Goal: Task Accomplishment & Management: Manage account settings

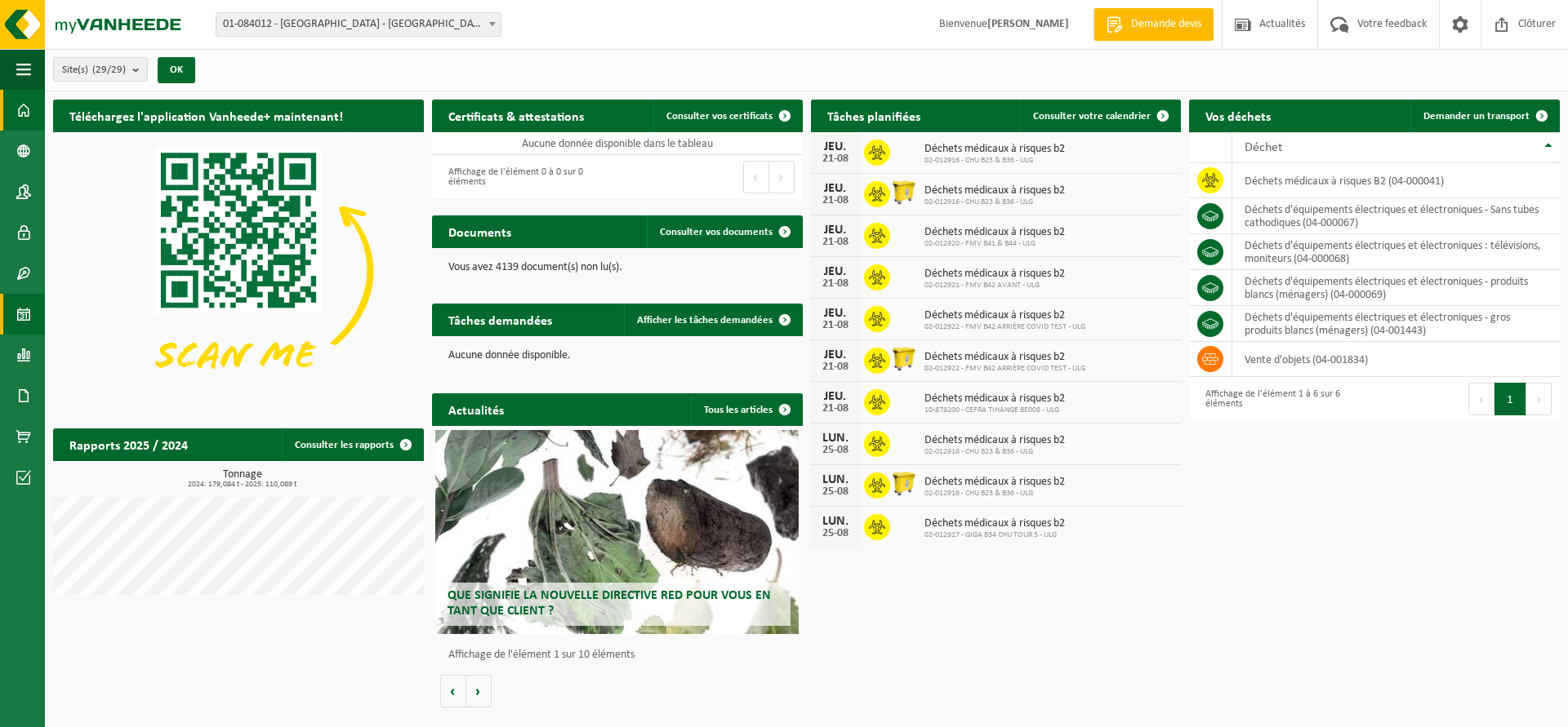
click at [26, 314] on span at bounding box center [24, 315] width 15 height 41
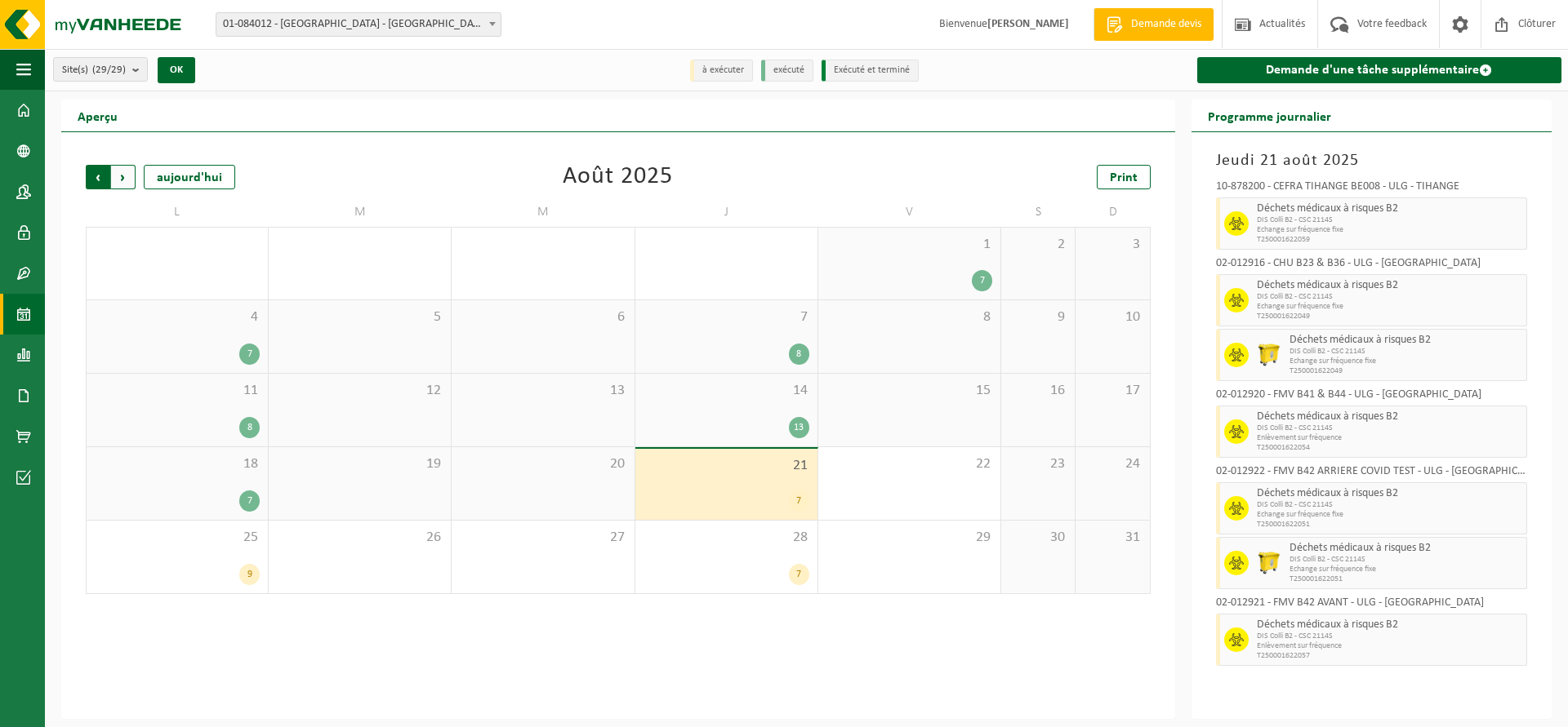
click at [128, 184] on span "Suivant" at bounding box center [123, 177] width 25 height 25
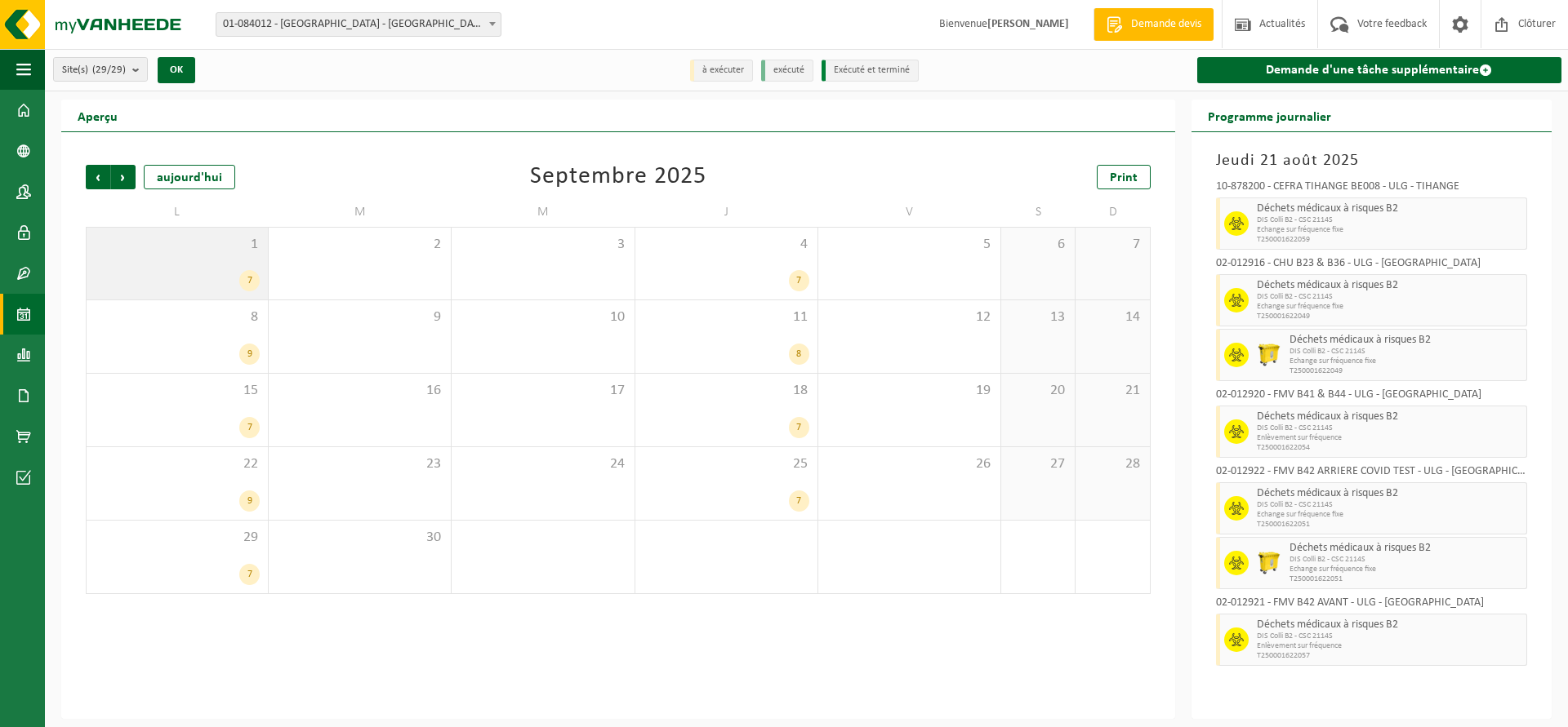
click at [187, 260] on div "1 7" at bounding box center [177, 263] width 182 height 72
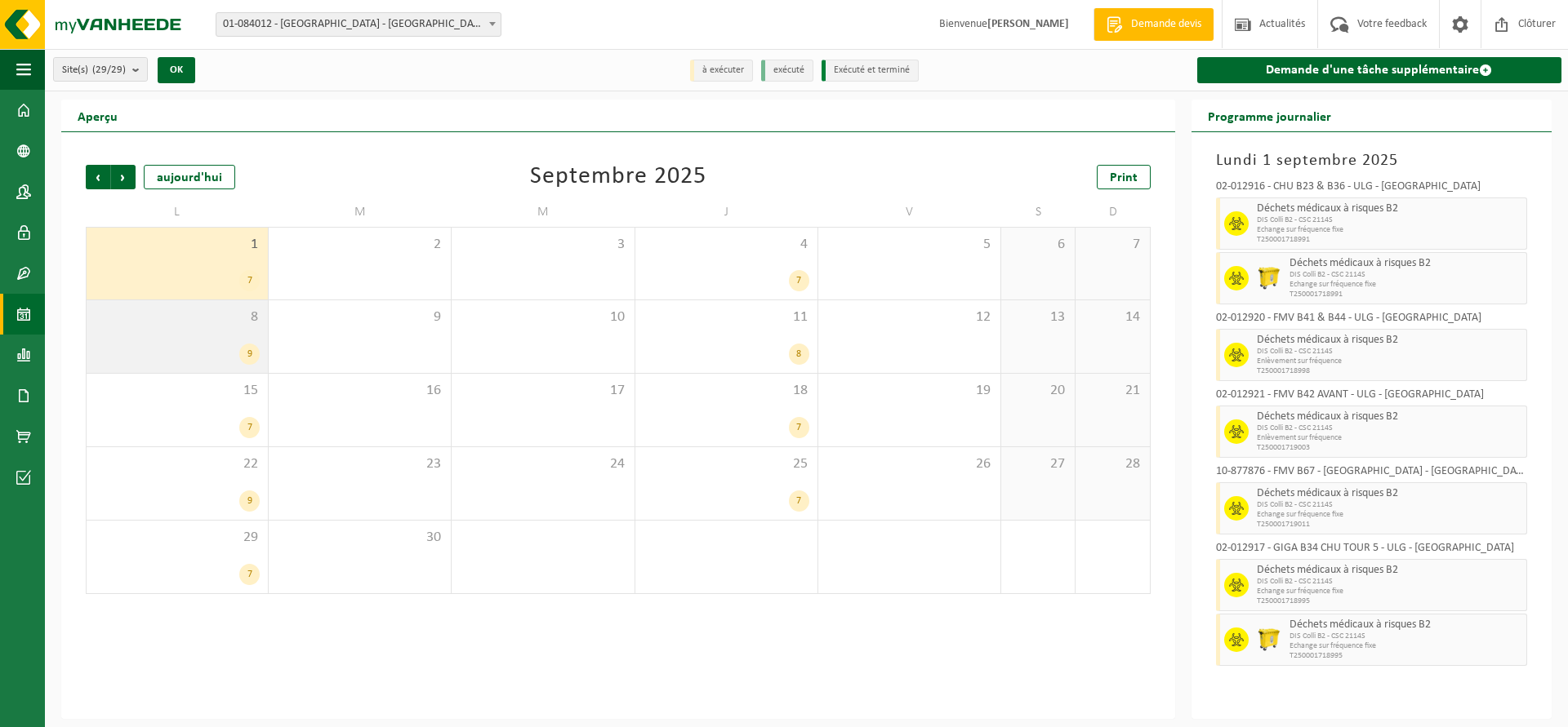
click at [153, 340] on div "8 9" at bounding box center [177, 337] width 182 height 73
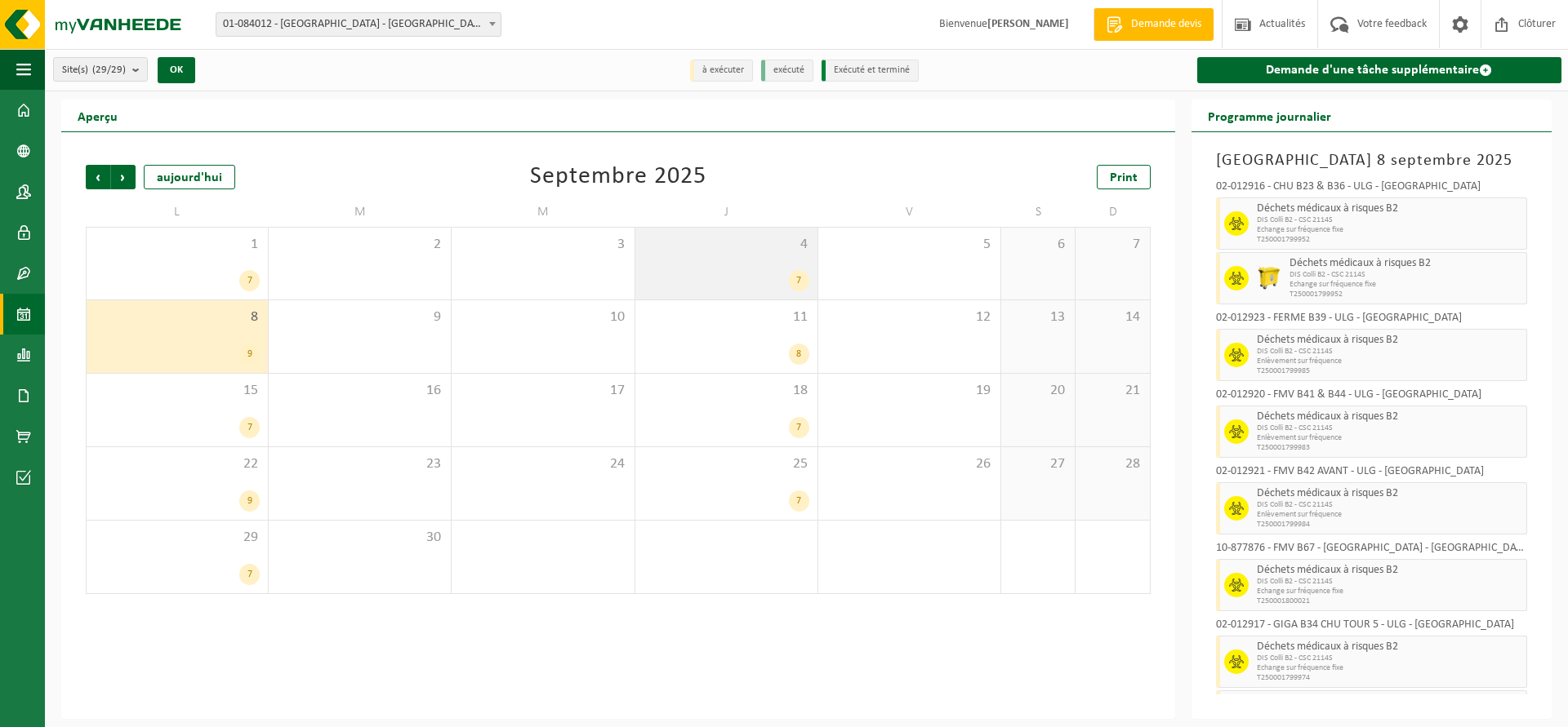
click at [691, 279] on div "7" at bounding box center [726, 281] width 166 height 22
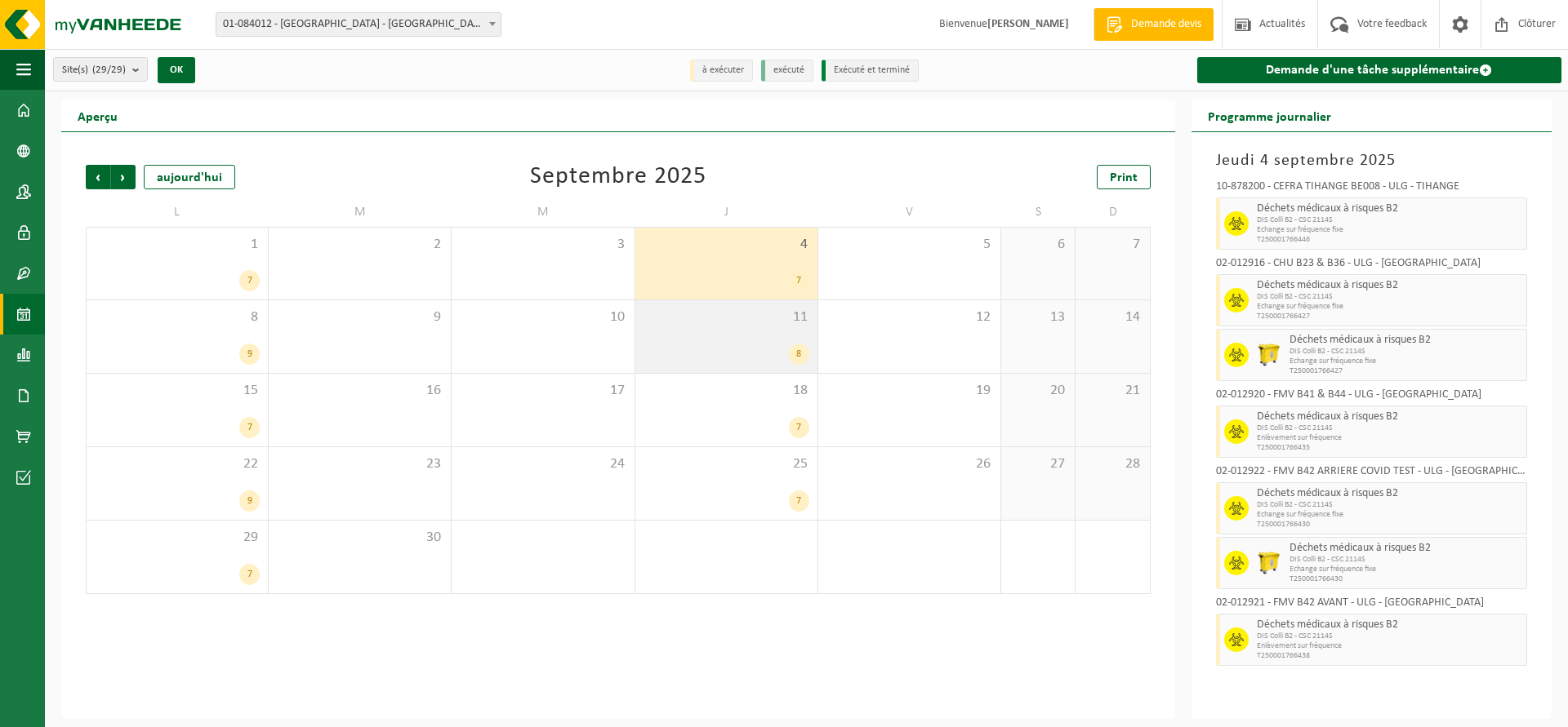
click at [677, 338] on div "11 8" at bounding box center [726, 337] width 183 height 73
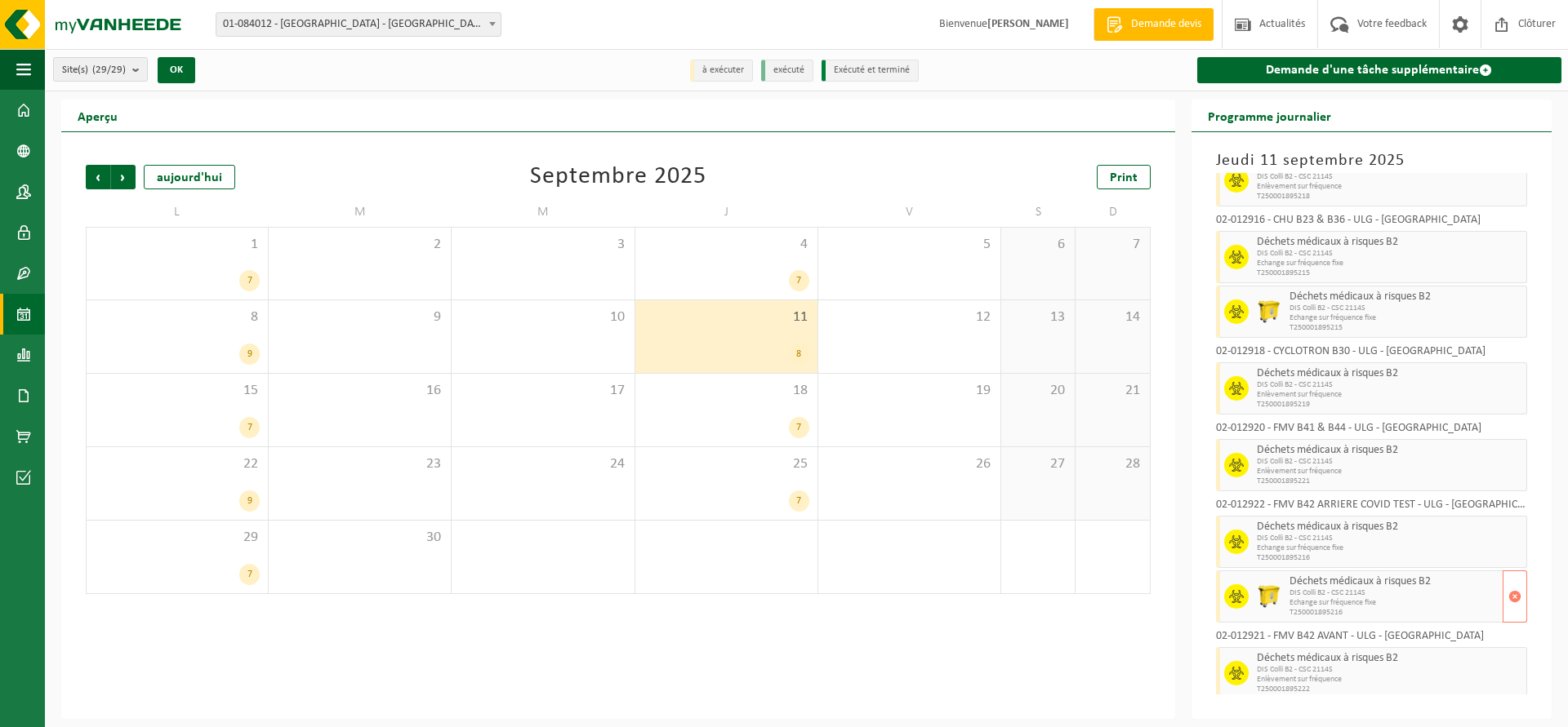
scroll to position [51, 0]
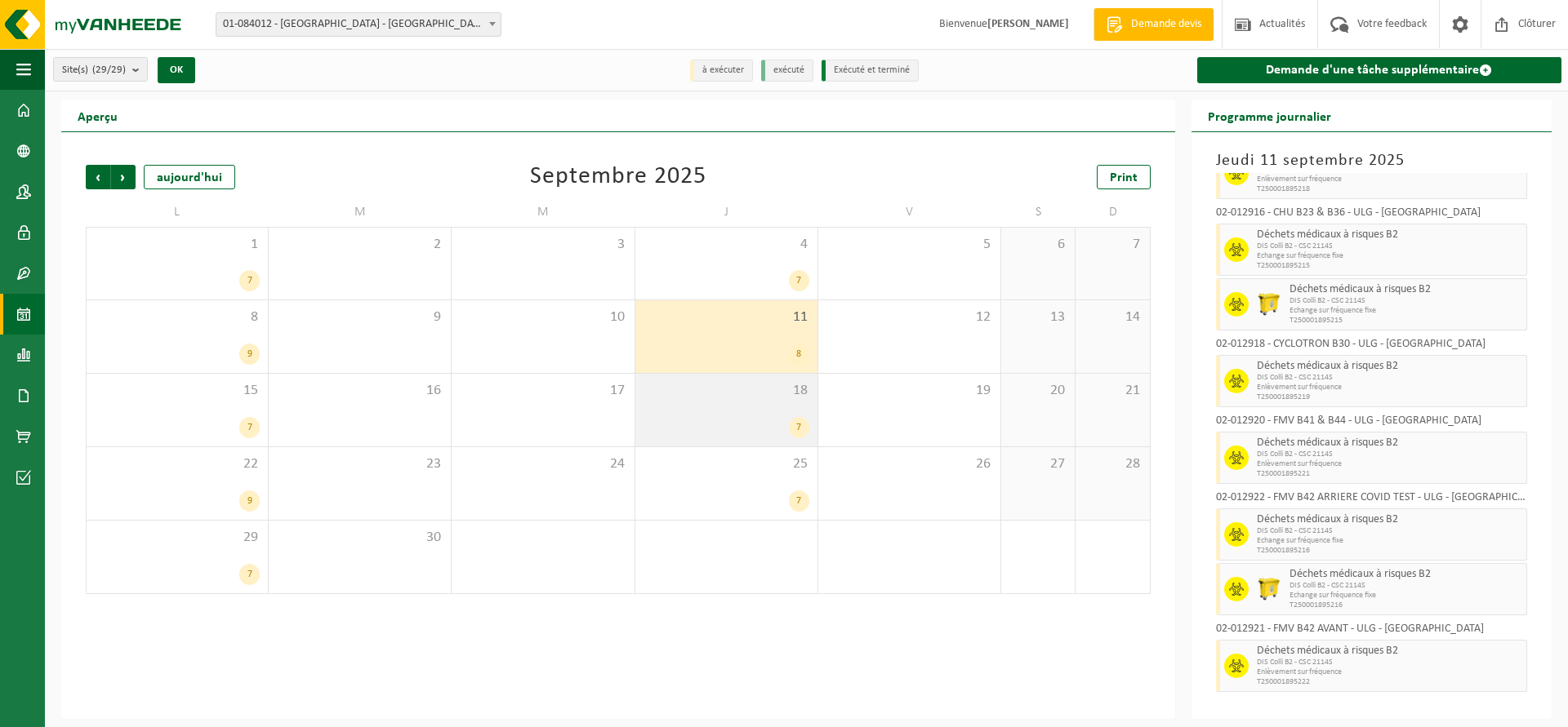
click at [748, 387] on span "18" at bounding box center [726, 390] width 166 height 18
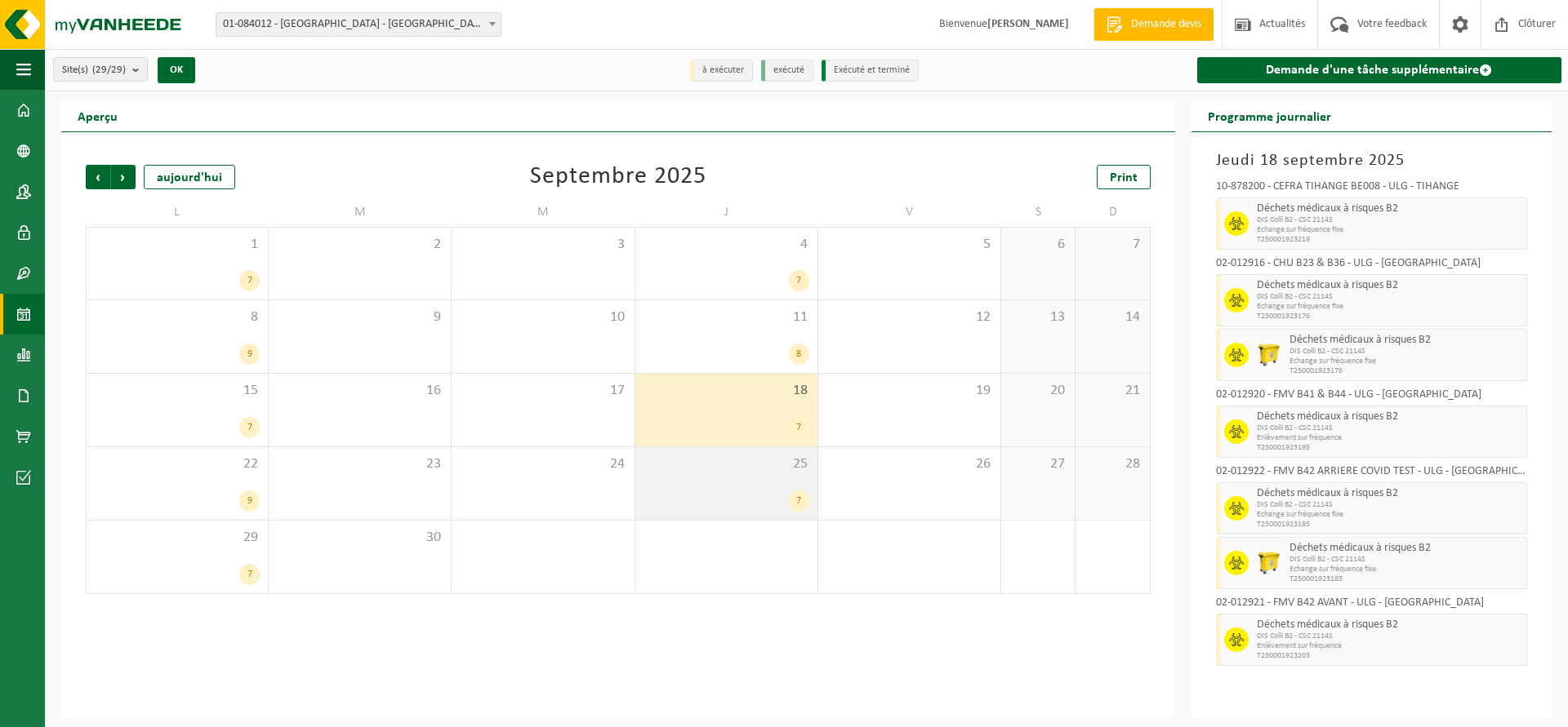
click at [720, 496] on div "7" at bounding box center [726, 501] width 166 height 22
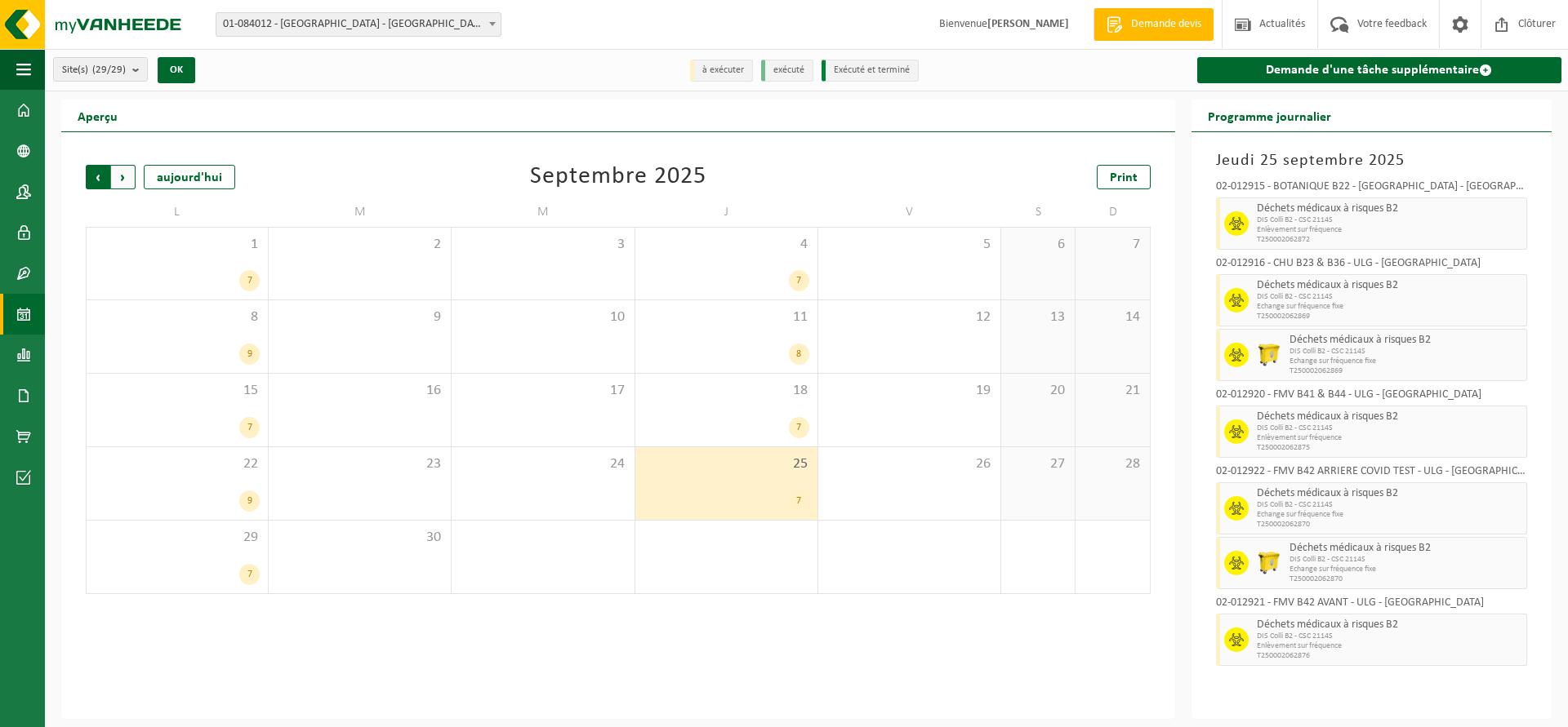
click at [126, 177] on span "Suivant" at bounding box center [123, 177] width 25 height 25
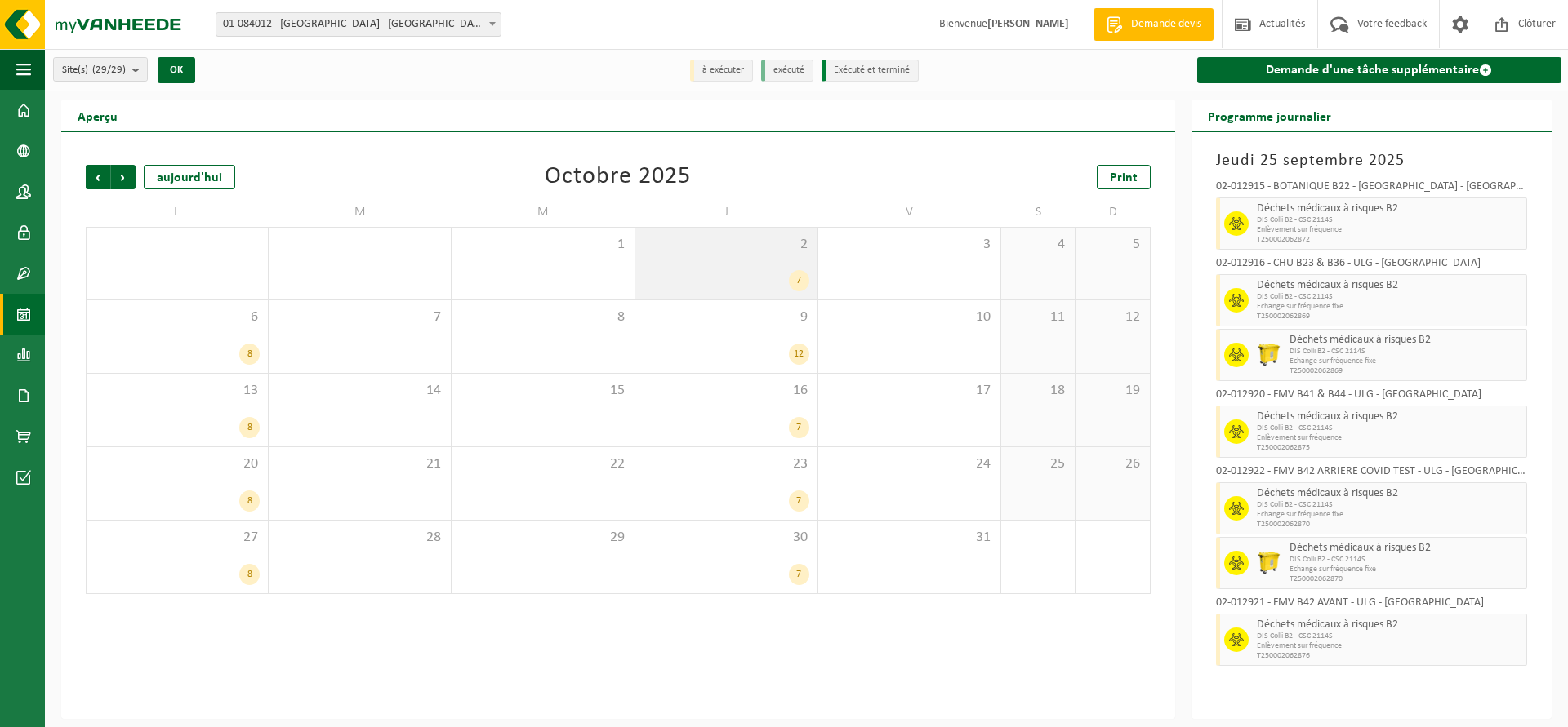
click at [708, 277] on div "7" at bounding box center [726, 281] width 166 height 22
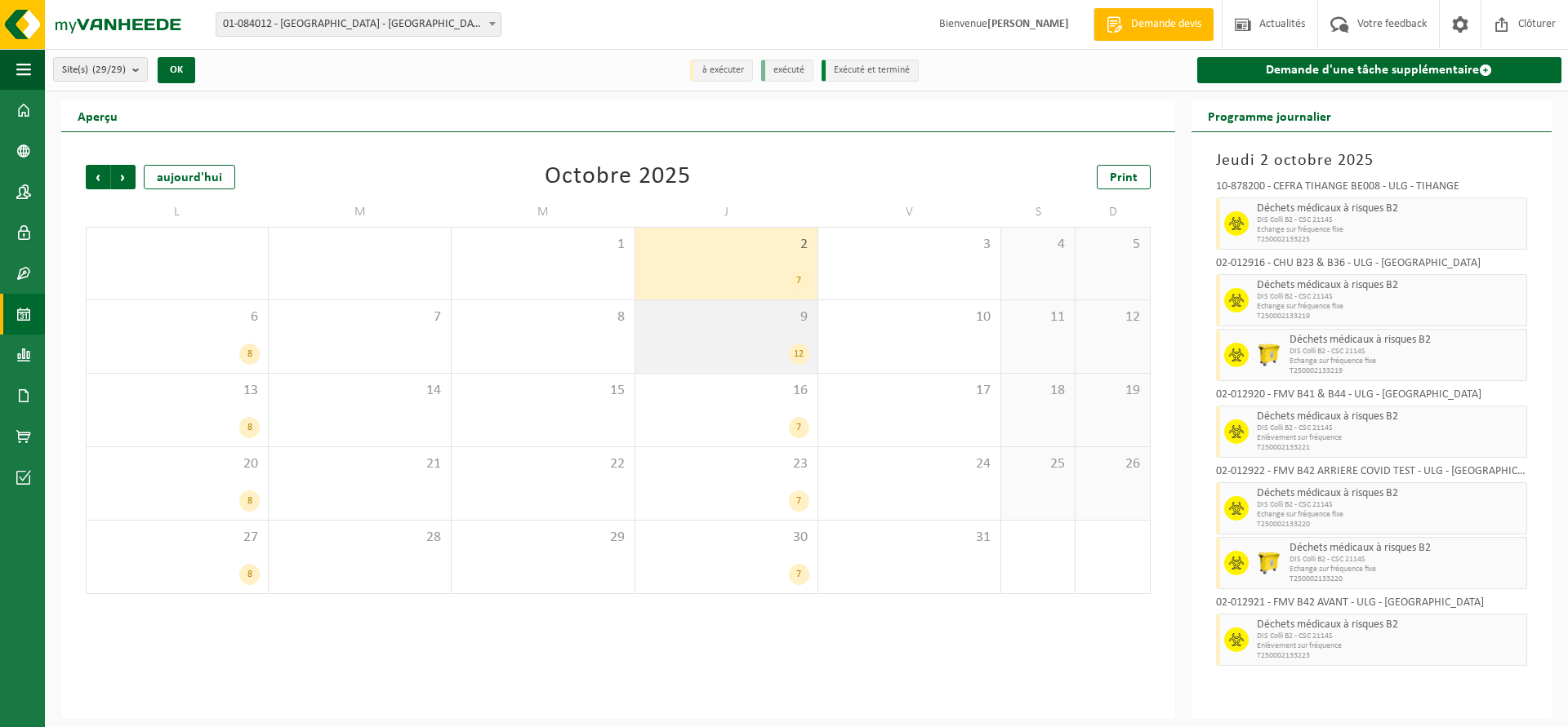
click at [702, 340] on div "9 12" at bounding box center [726, 337] width 183 height 73
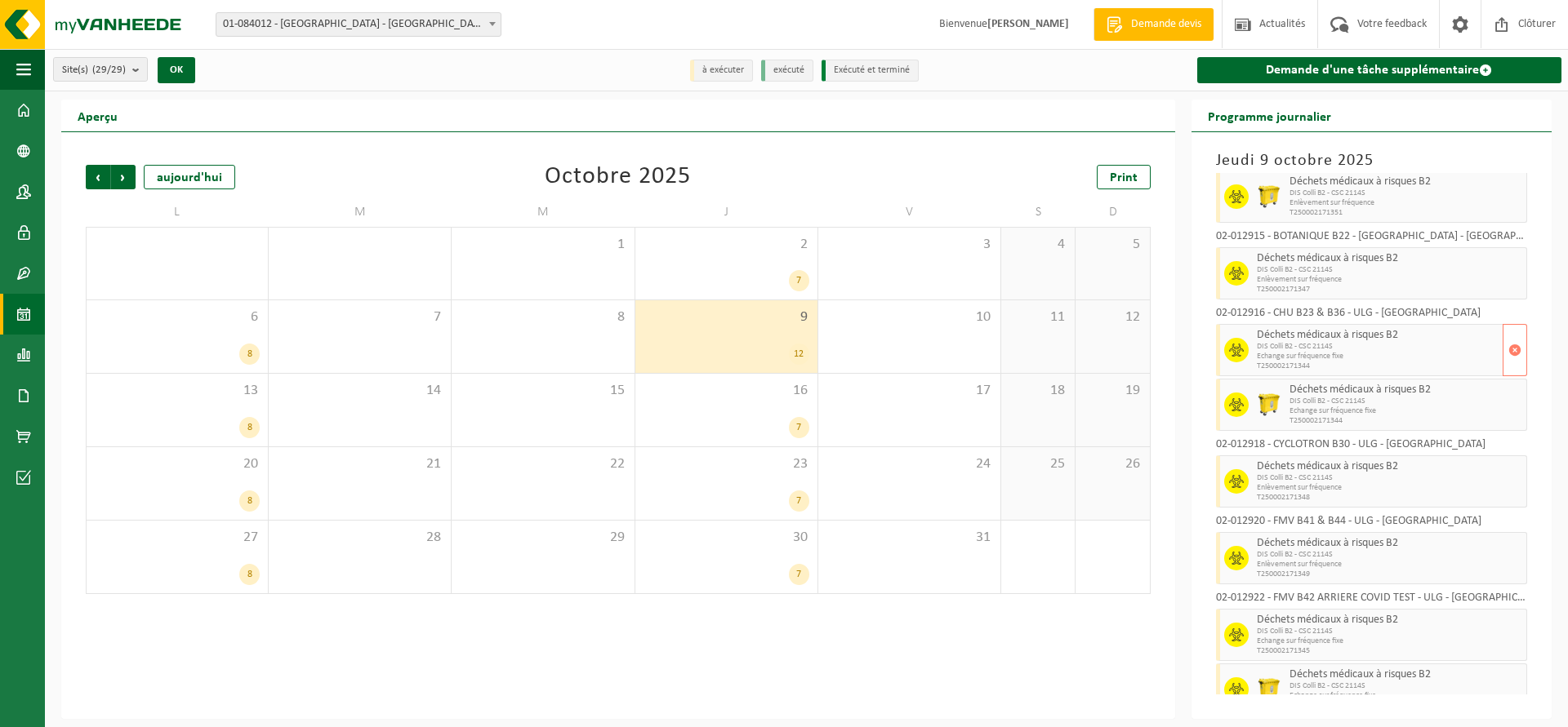
scroll to position [0, 0]
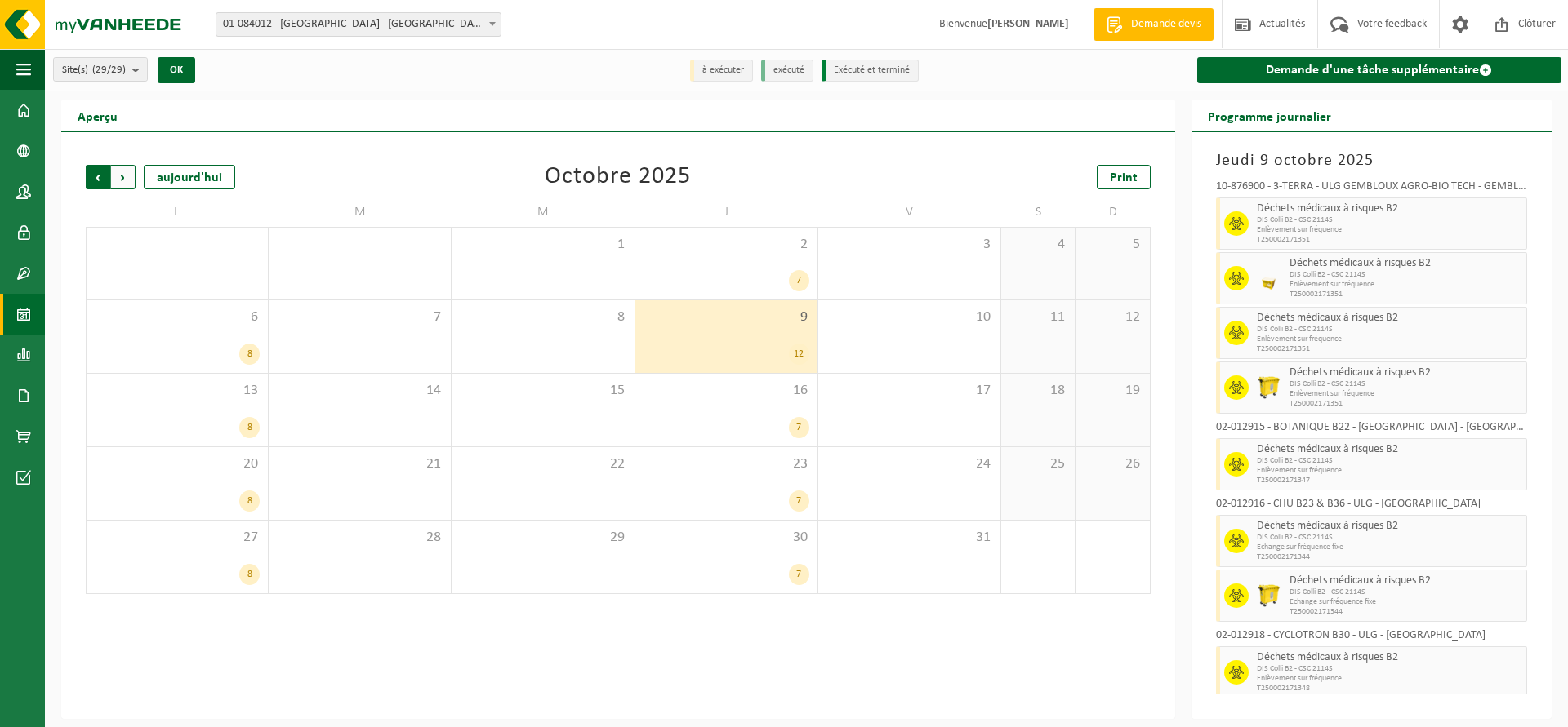
click at [134, 182] on span "Suivant" at bounding box center [123, 177] width 25 height 25
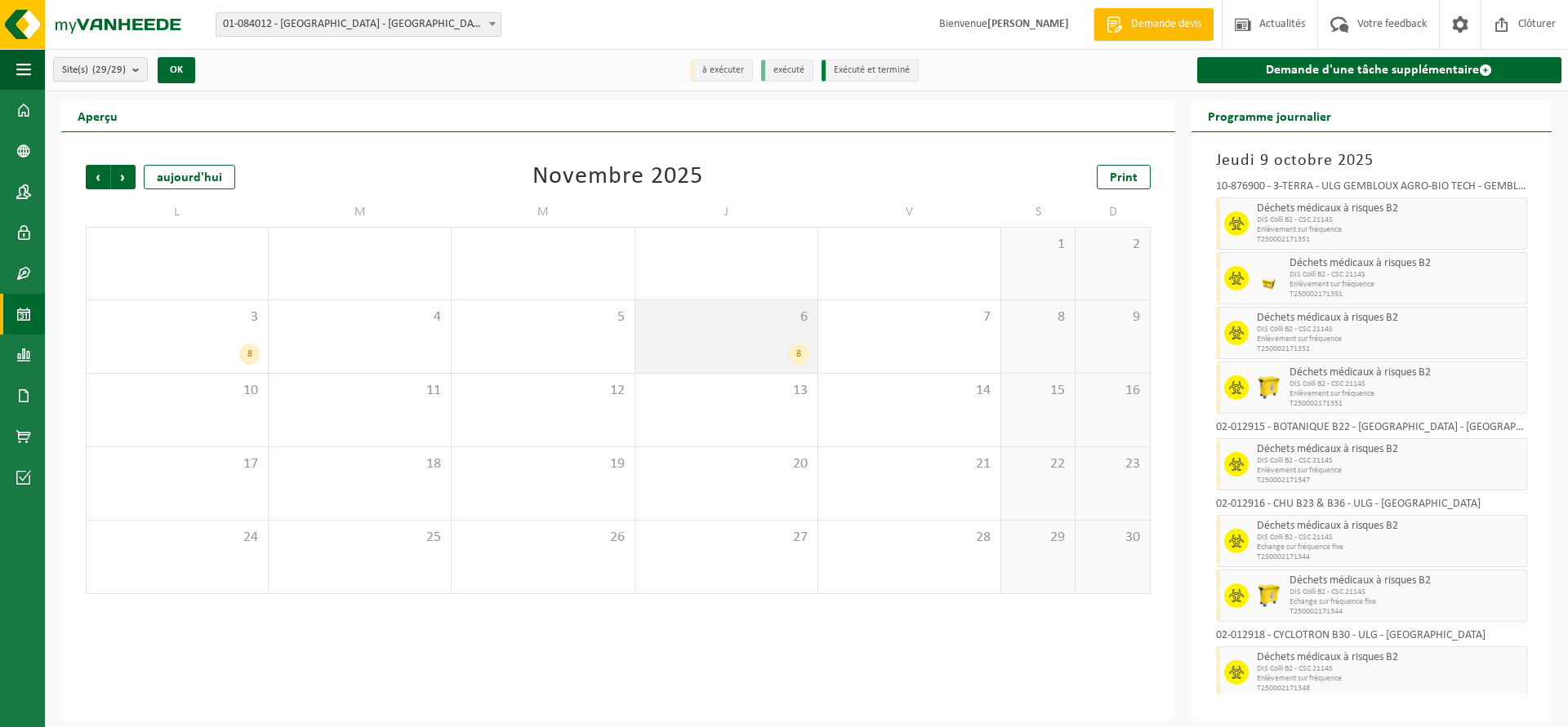
click at [747, 338] on div "6 8" at bounding box center [726, 337] width 183 height 73
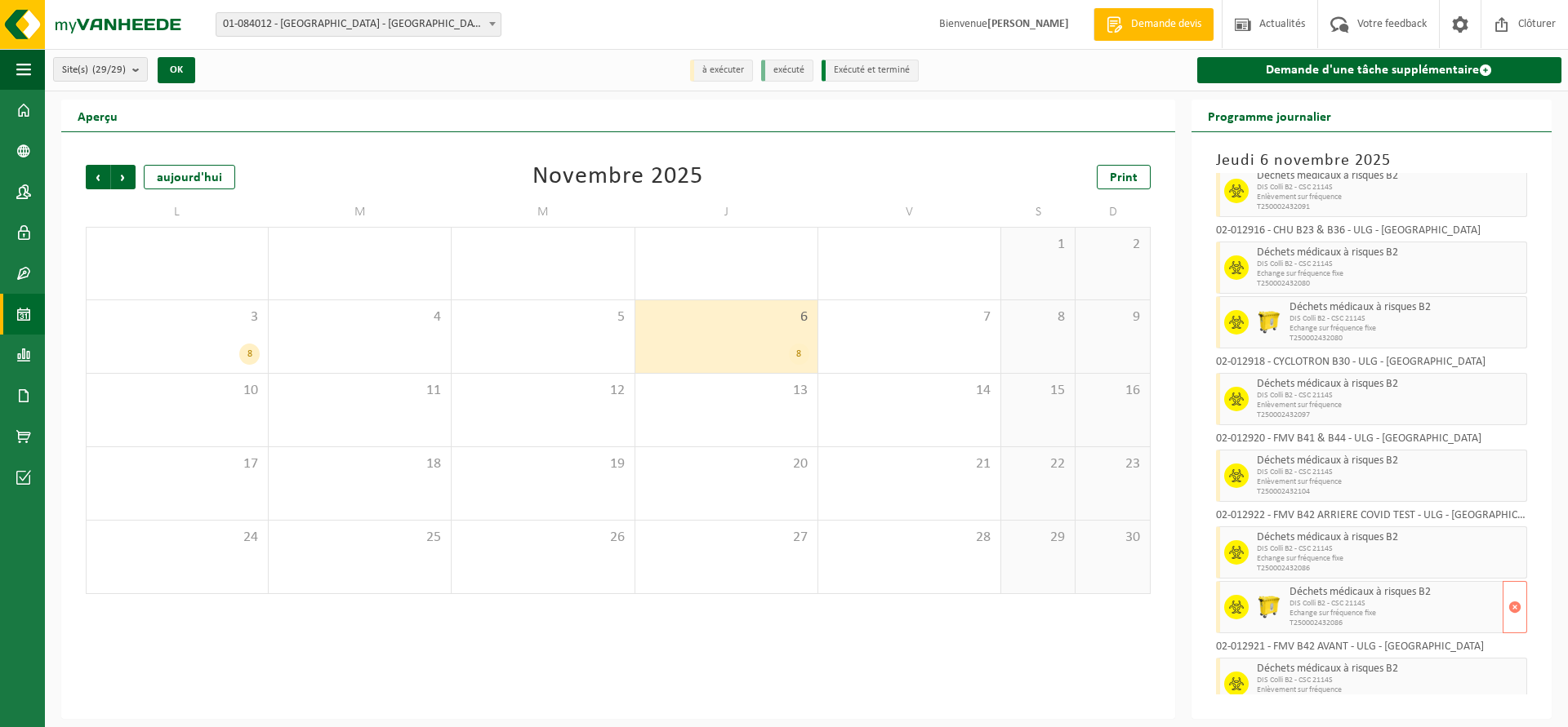
scroll to position [51, 0]
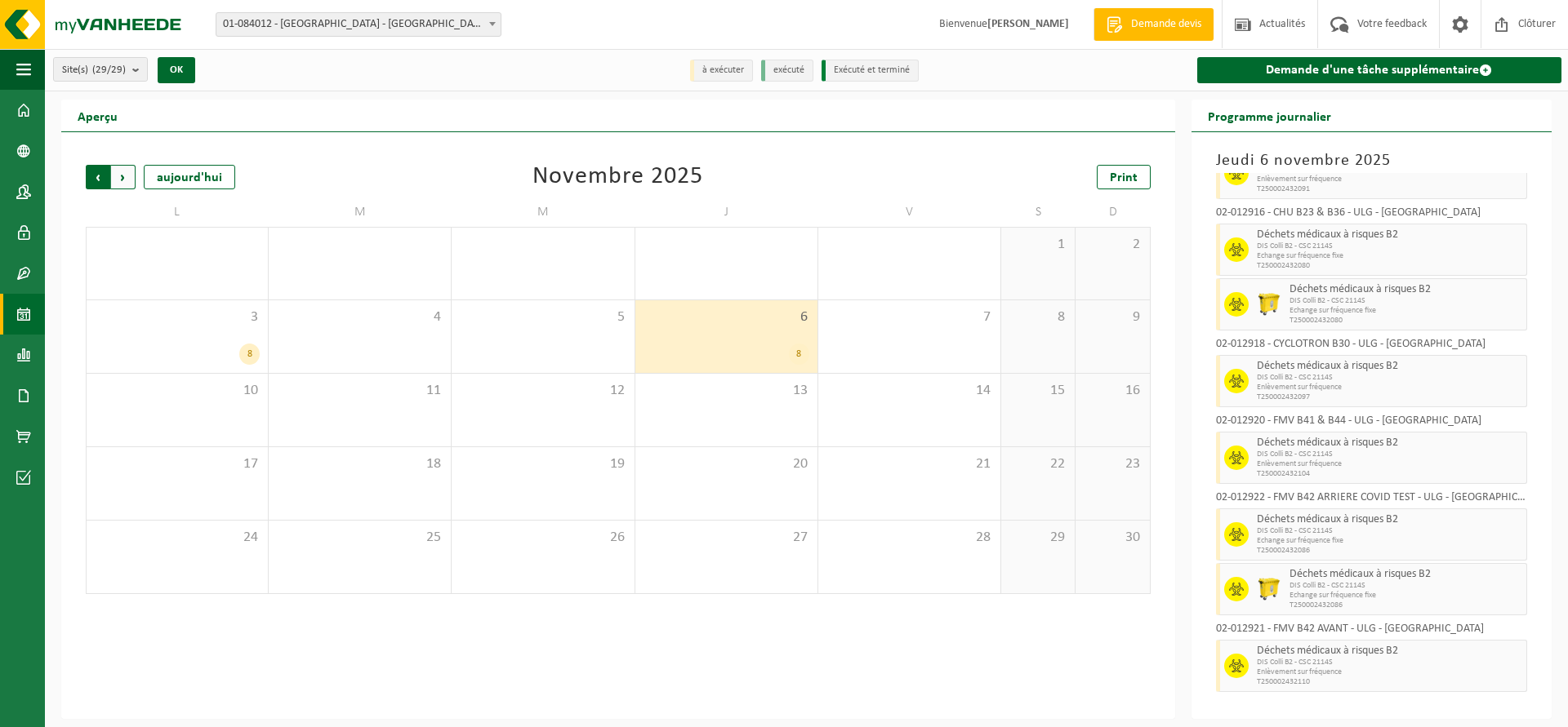
click at [121, 182] on span "Suivant" at bounding box center [123, 177] width 25 height 25
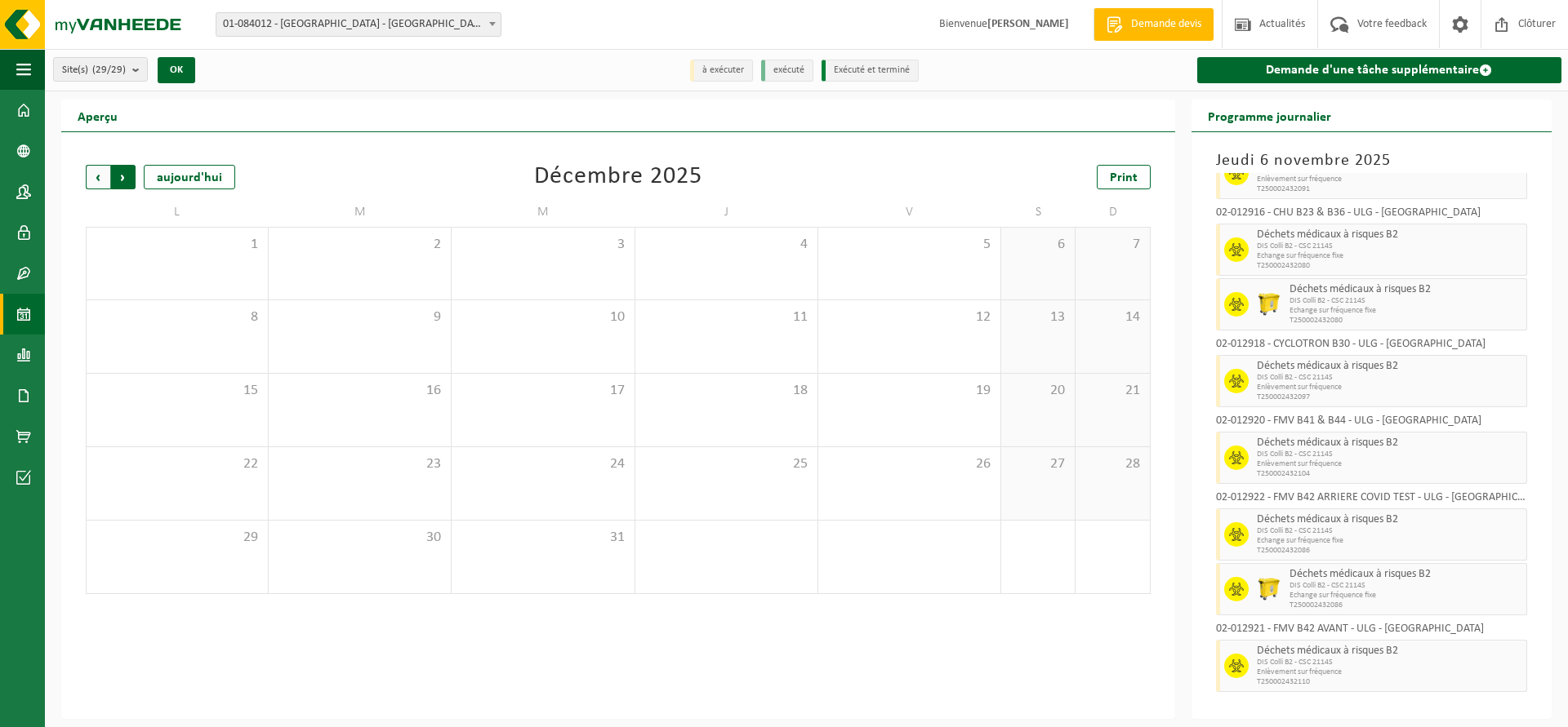
click at [89, 178] on span "Précédent" at bounding box center [97, 177] width 25 height 25
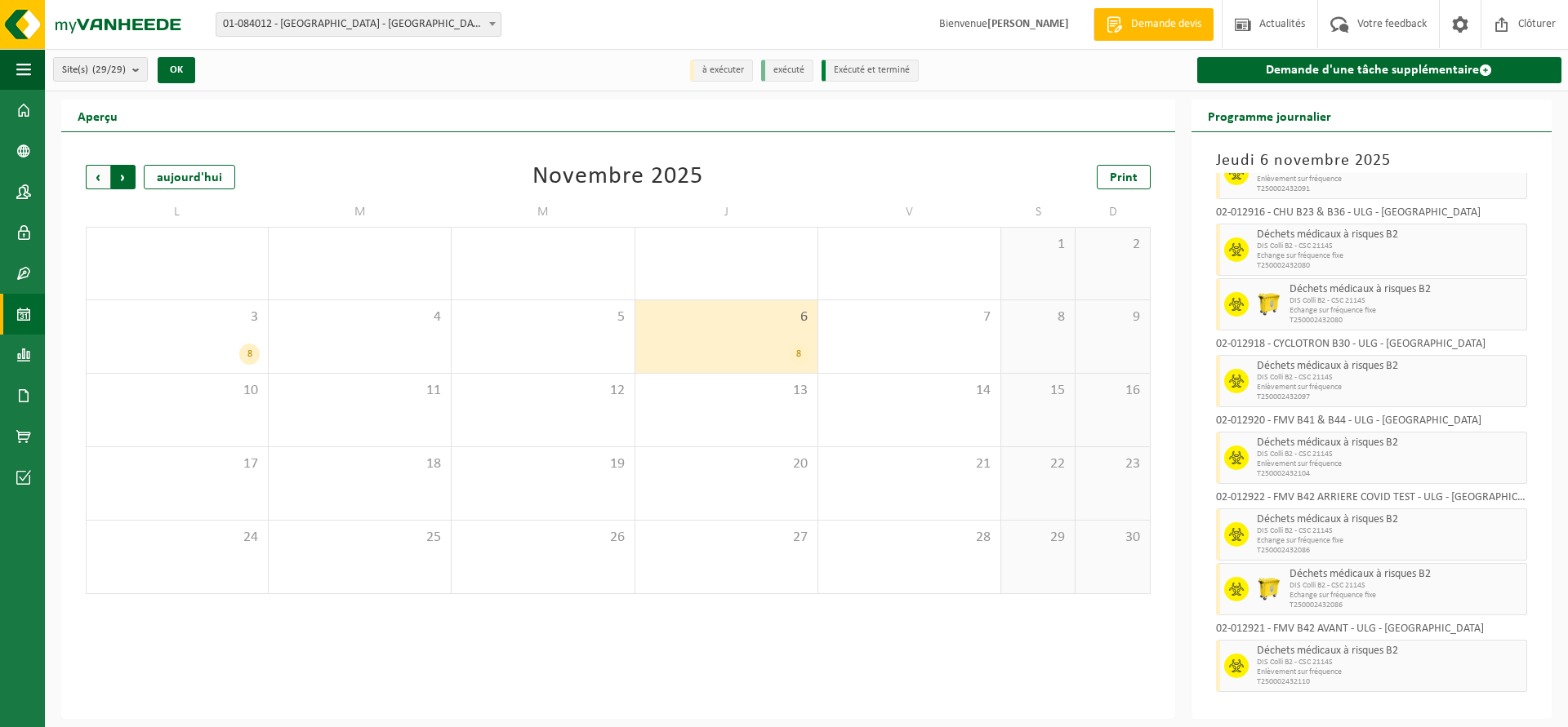
click at [98, 178] on span "Précédent" at bounding box center [97, 177] width 25 height 25
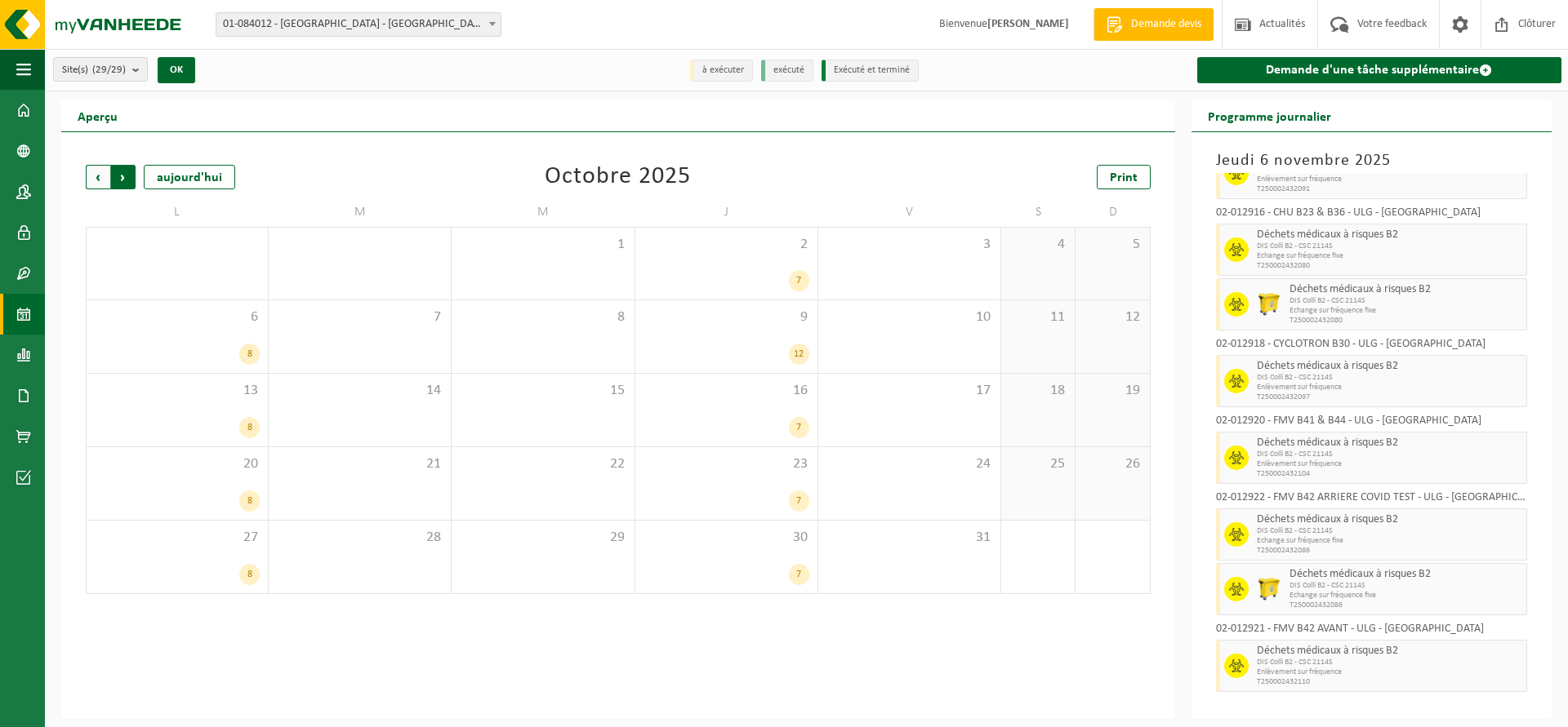
click at [99, 178] on span "Précédent" at bounding box center [97, 177] width 25 height 25
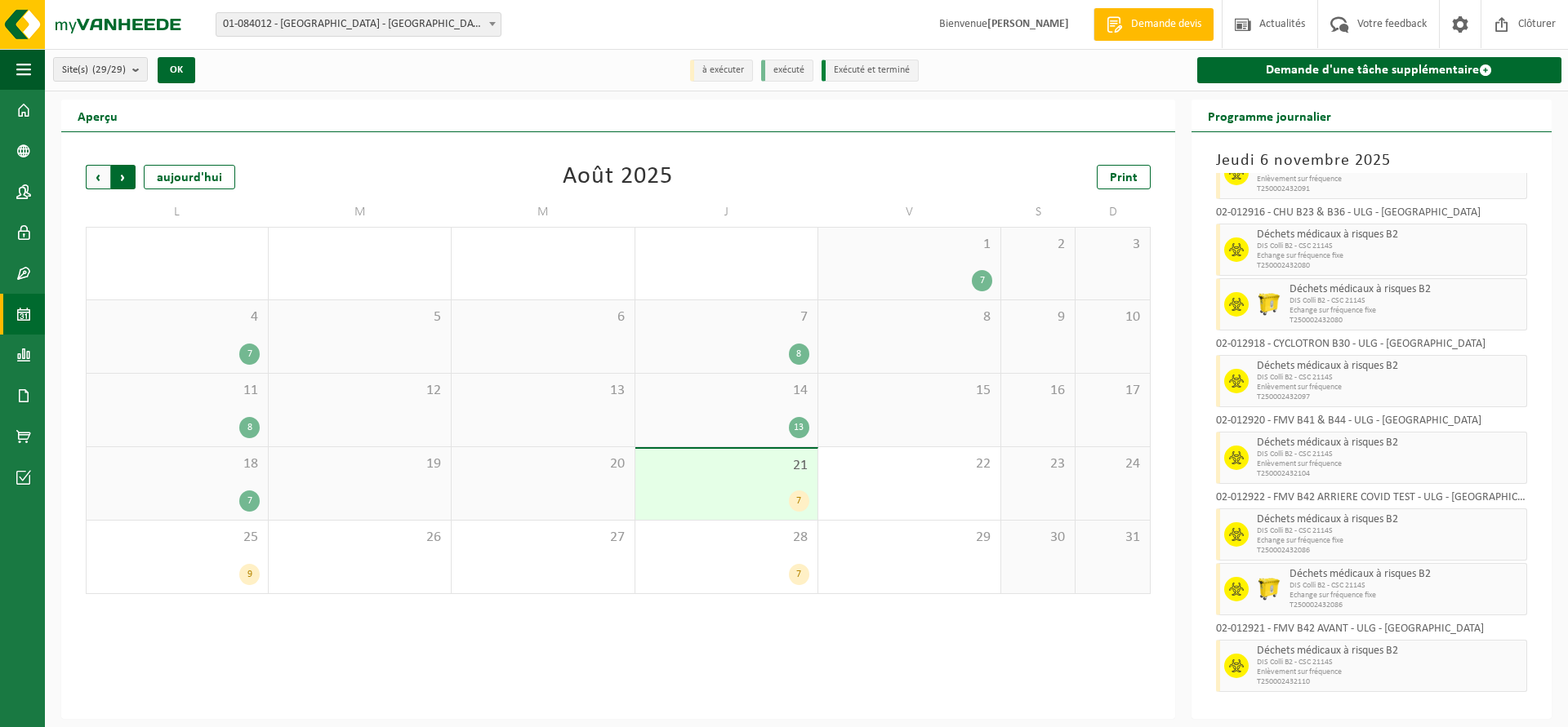
click at [100, 178] on span "Précédent" at bounding box center [97, 177] width 25 height 25
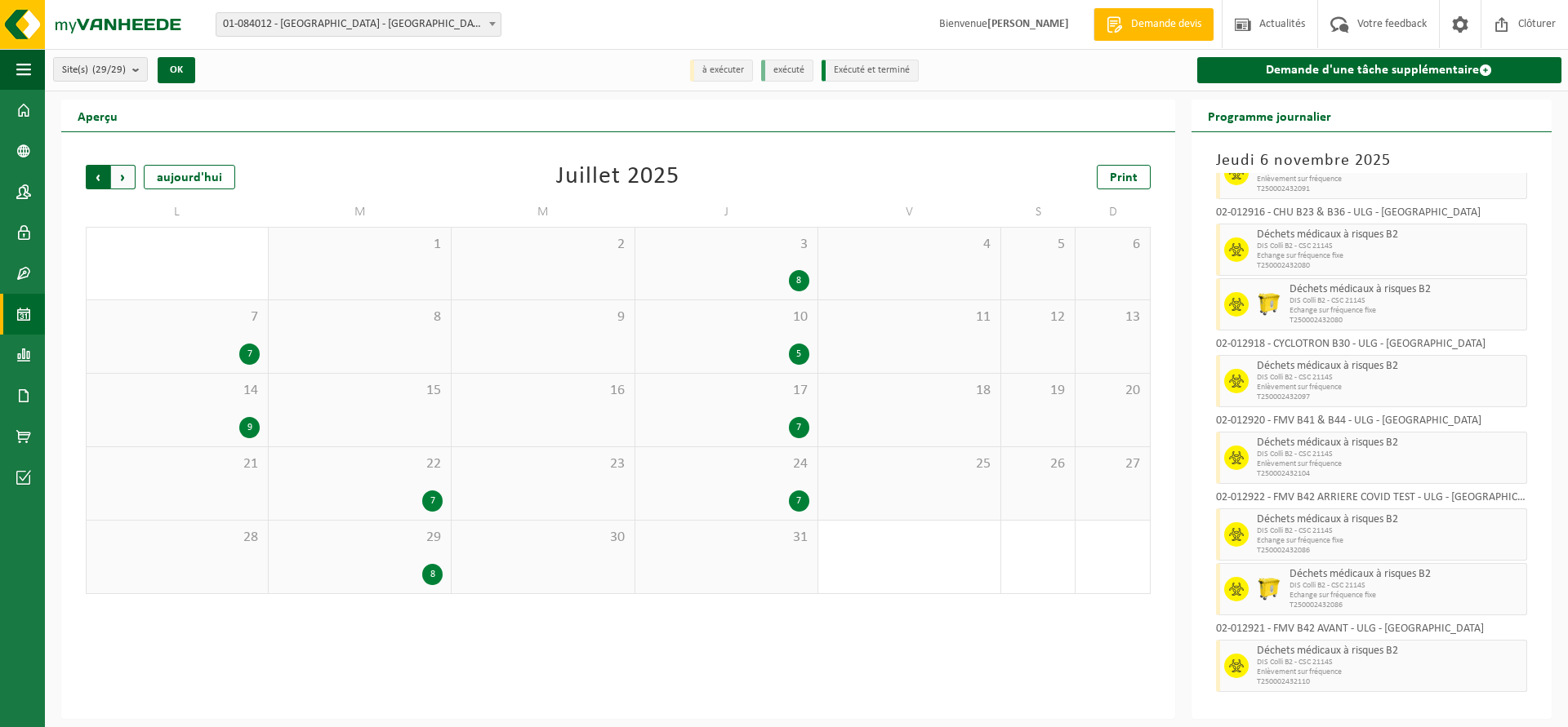
click at [131, 181] on span "Suivant" at bounding box center [123, 177] width 25 height 25
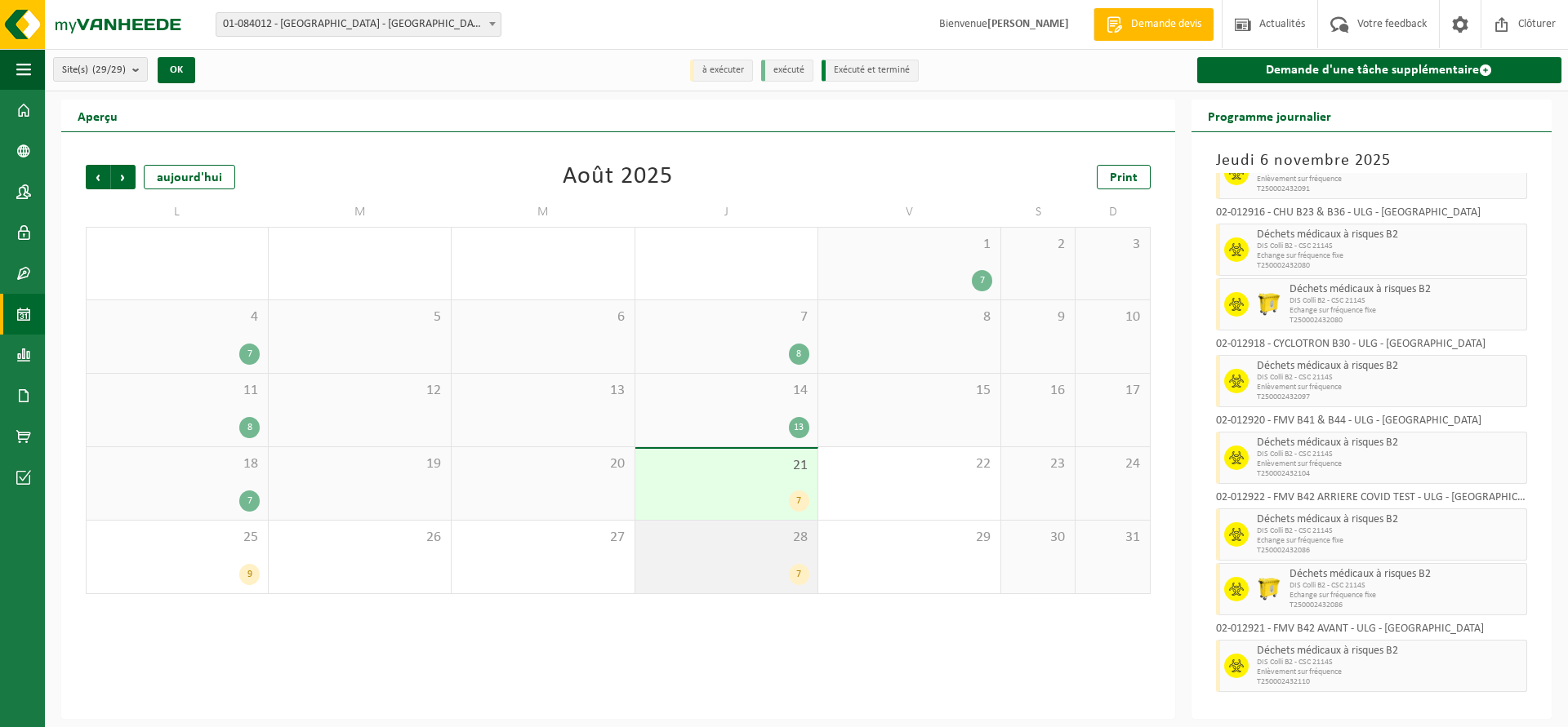
click at [734, 565] on div "7" at bounding box center [726, 575] width 166 height 22
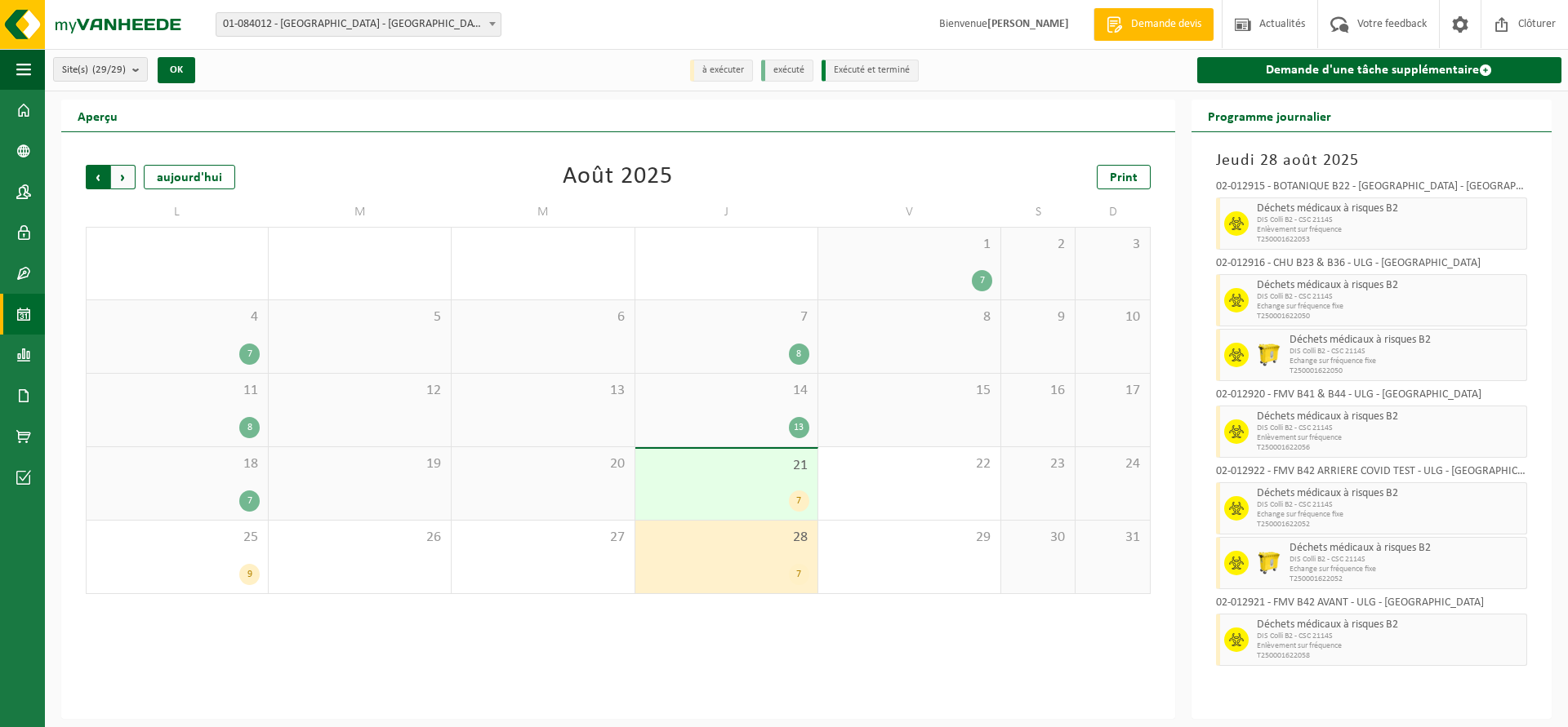
click at [119, 173] on span "Suivant" at bounding box center [123, 177] width 25 height 25
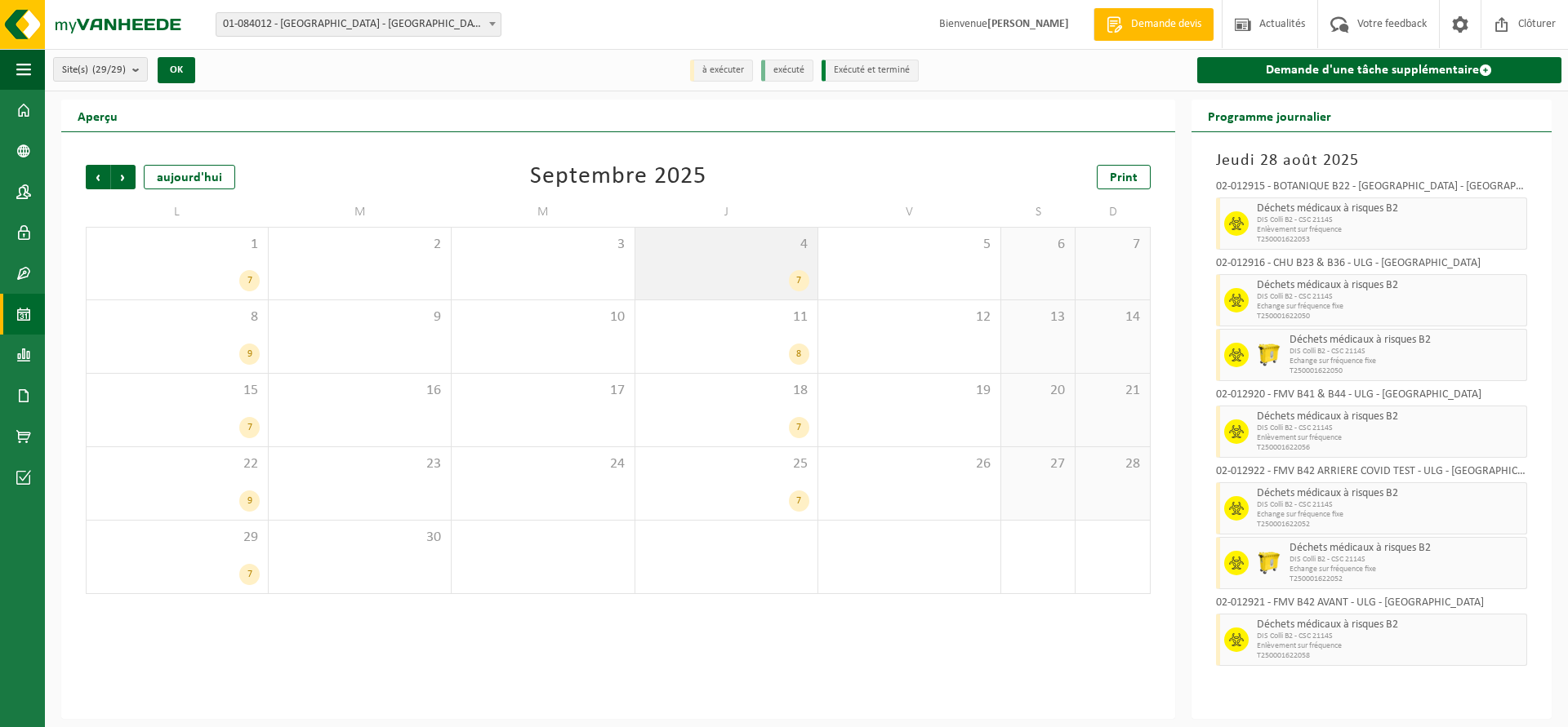
click at [707, 260] on div "4 7" at bounding box center [726, 263] width 183 height 72
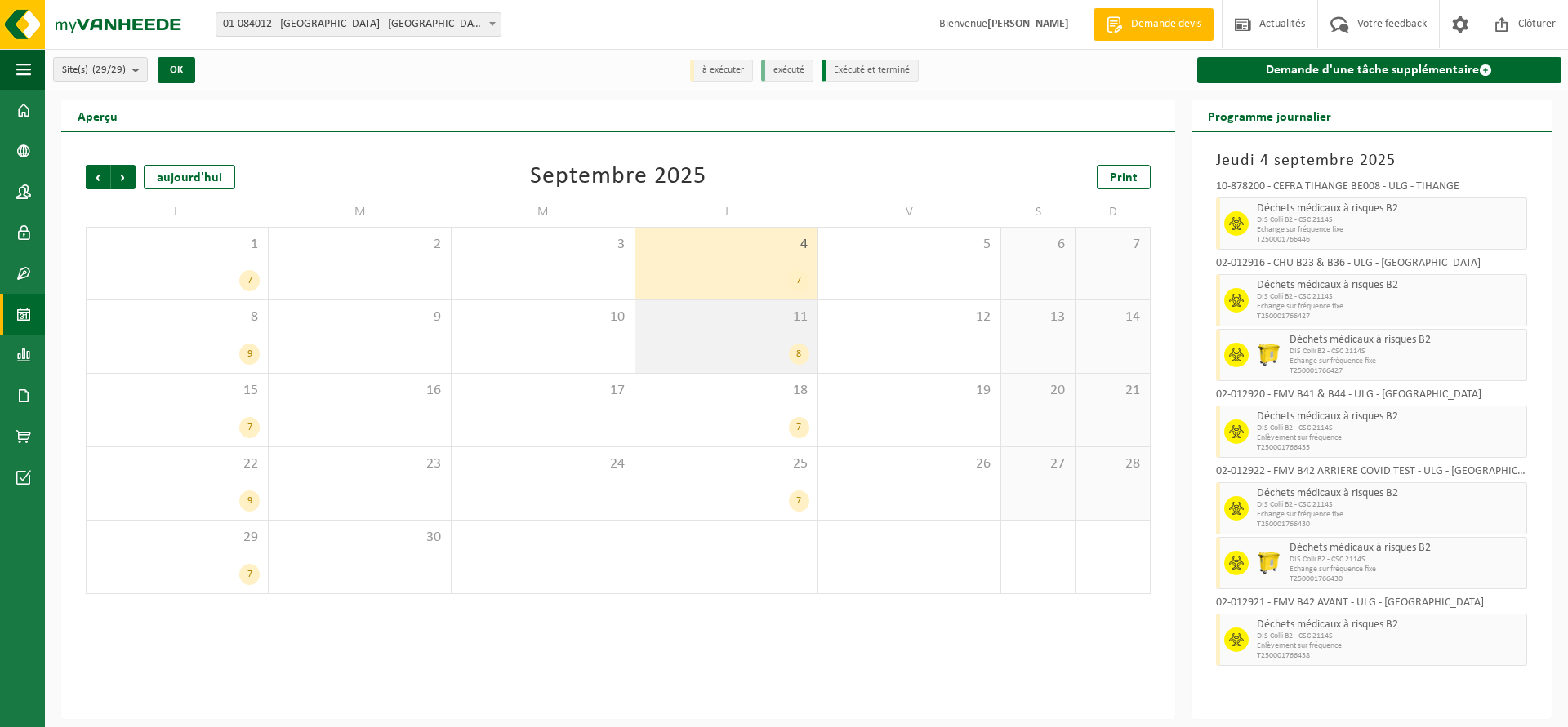
click at [687, 347] on div "8" at bounding box center [726, 354] width 166 height 22
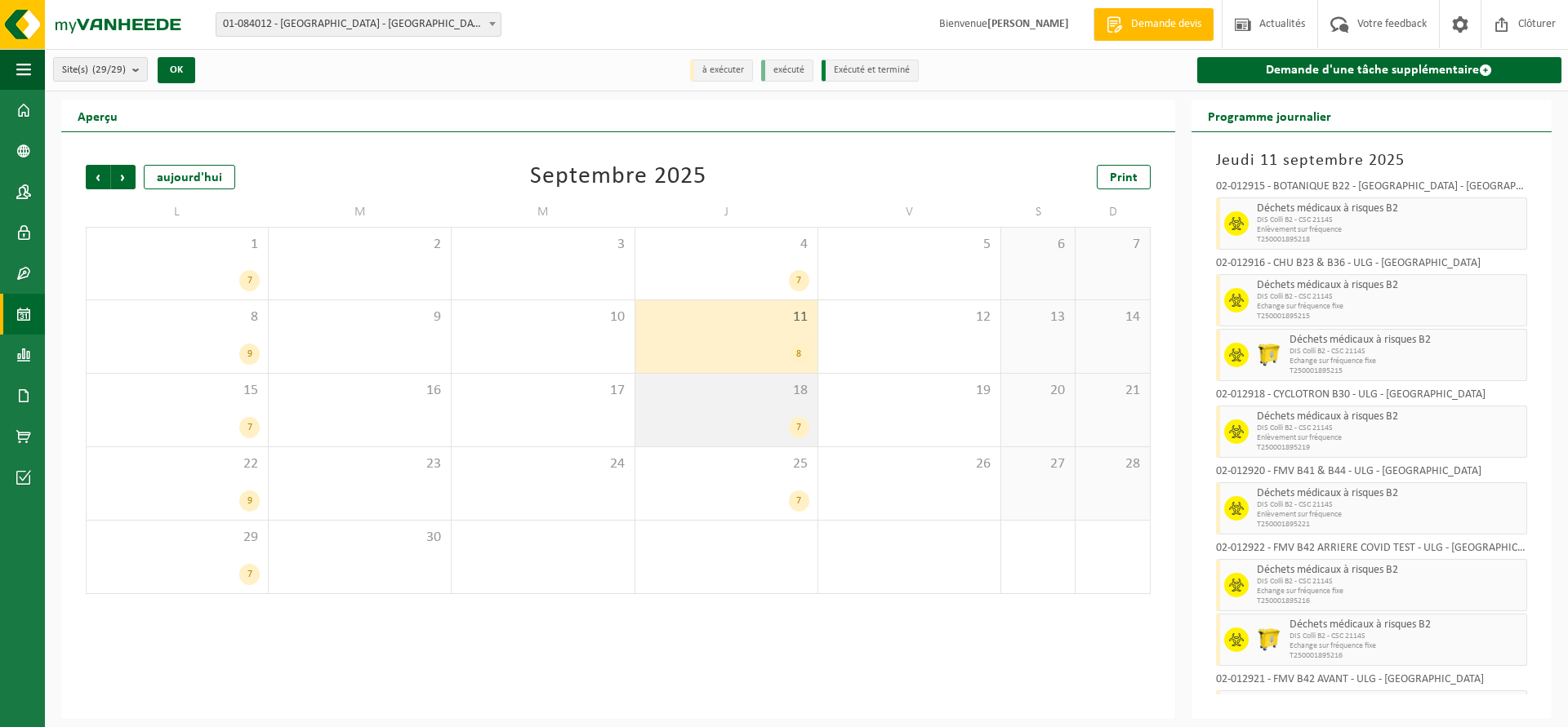
click at [701, 410] on div "18 7" at bounding box center [726, 410] width 183 height 73
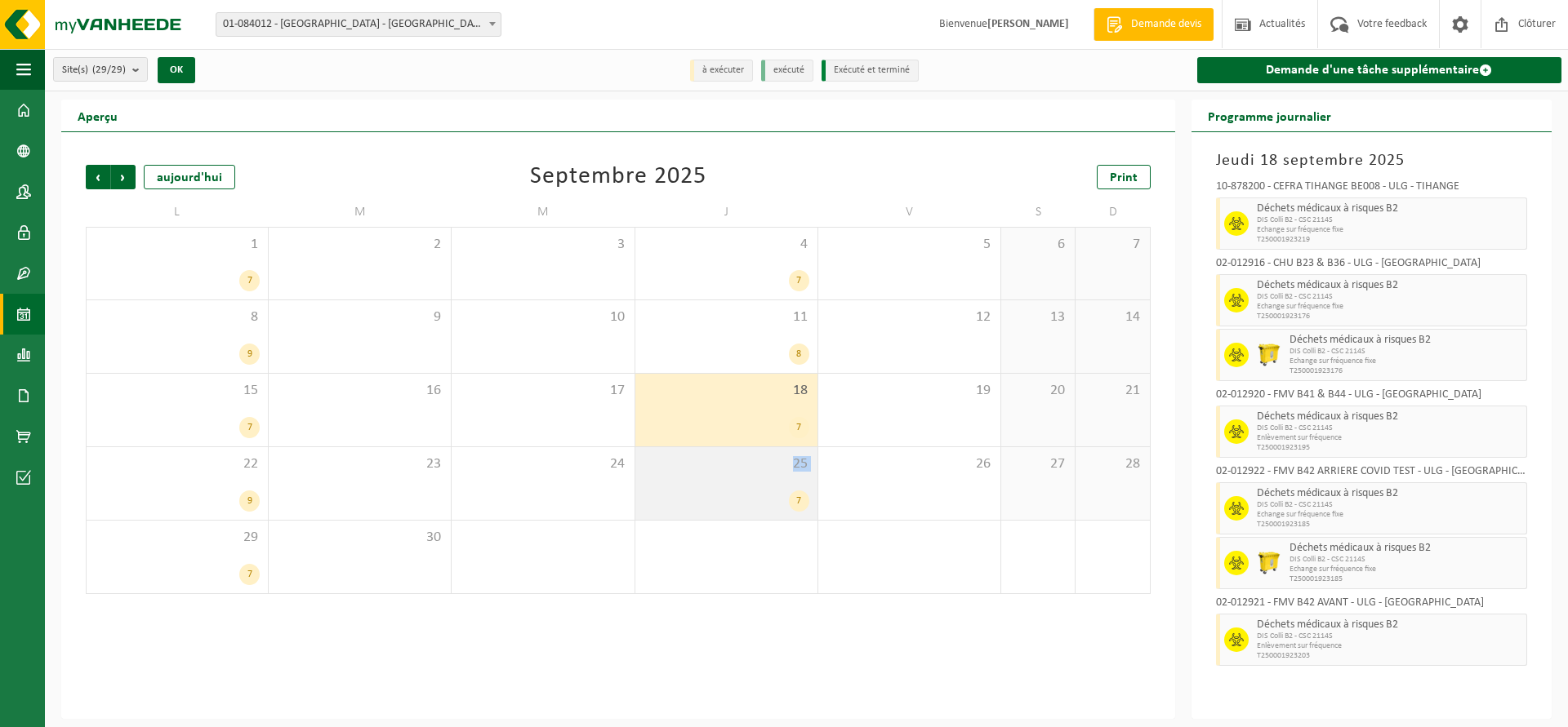
drag, startPoint x: 730, startPoint y: 485, endPoint x: 713, endPoint y: 455, distance: 34.5
click at [731, 478] on div "25 7" at bounding box center [726, 484] width 183 height 73
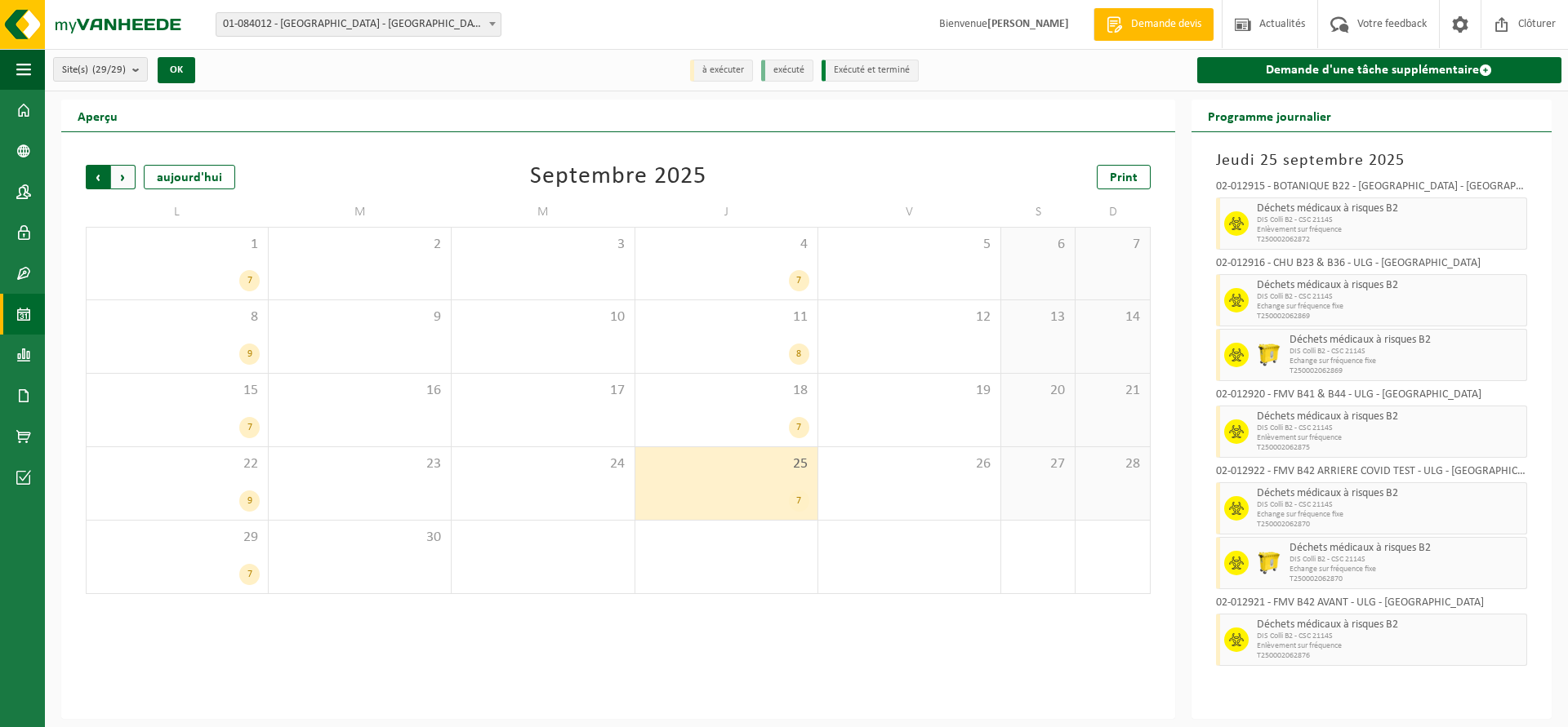
click at [123, 180] on span "Suivant" at bounding box center [123, 177] width 25 height 25
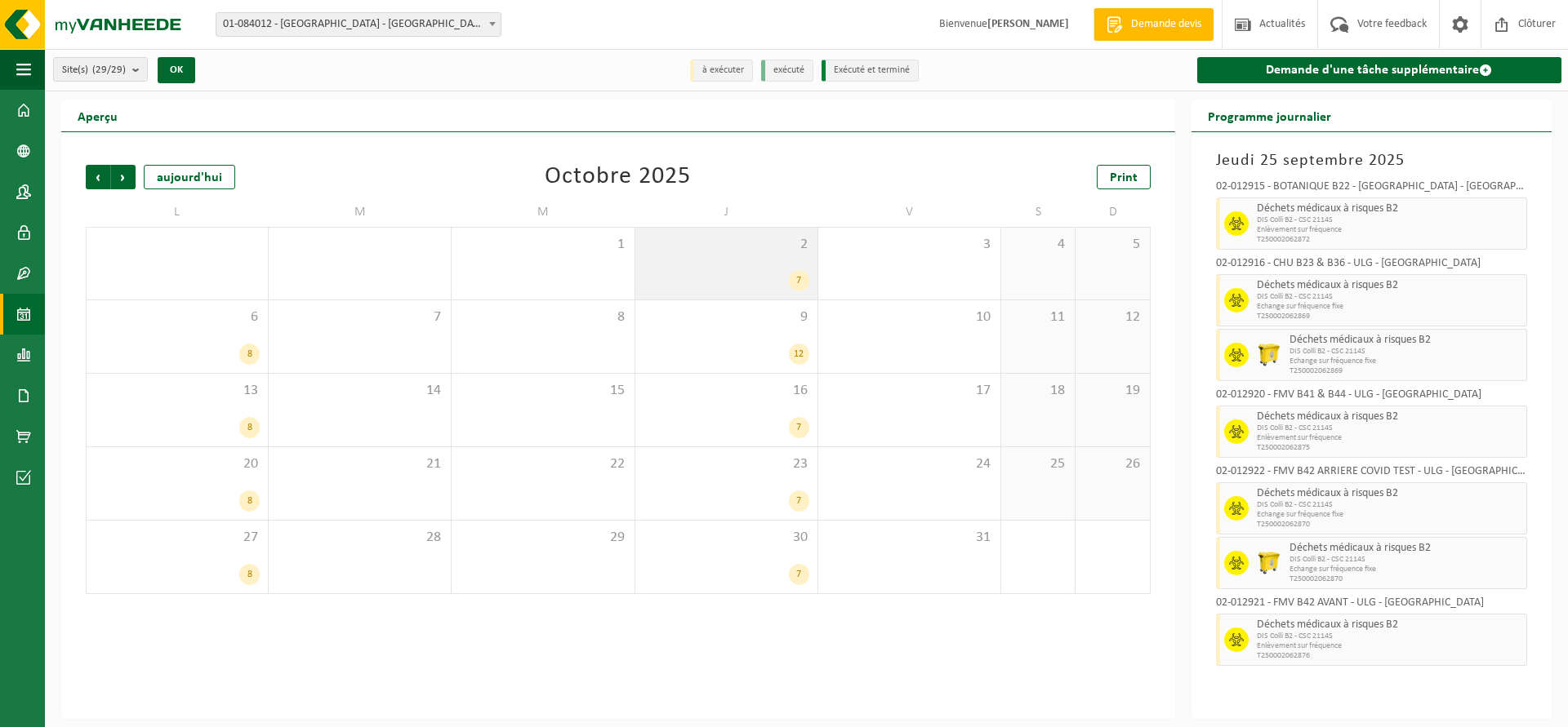
click at [695, 249] on span "2" at bounding box center [726, 245] width 166 height 18
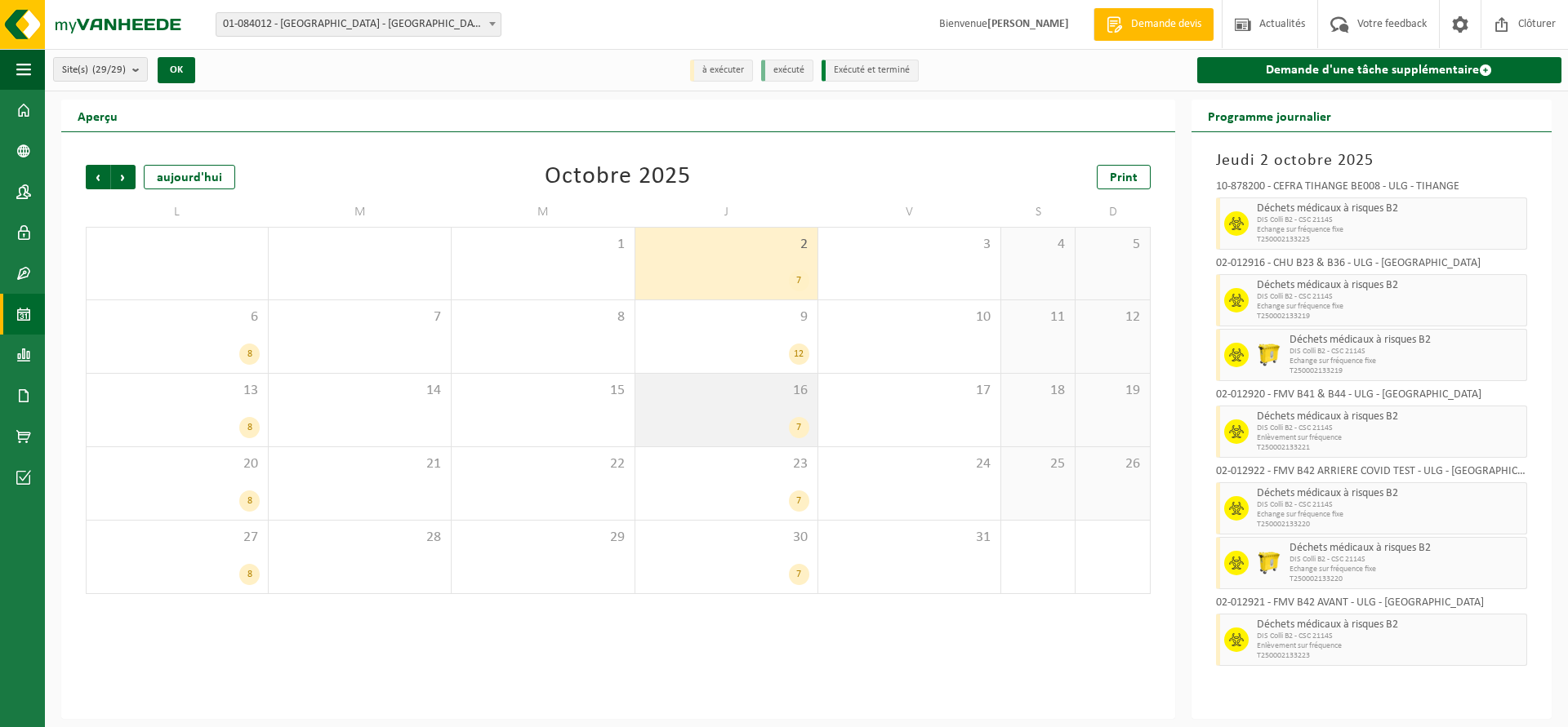
click at [743, 425] on div "7" at bounding box center [726, 428] width 166 height 22
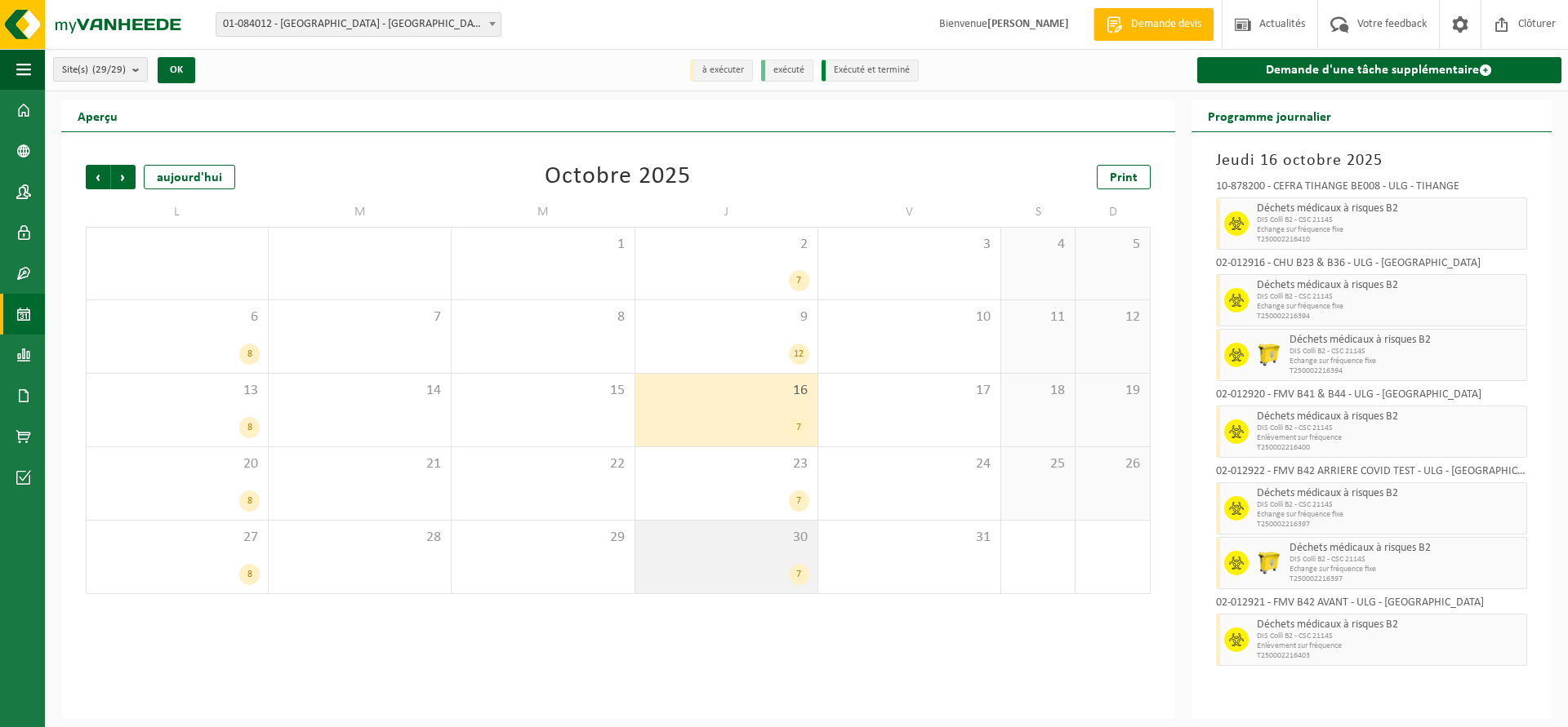
drag, startPoint x: 750, startPoint y: 484, endPoint x: 747, endPoint y: 526, distance: 42.1
click at [750, 484] on div "23 7" at bounding box center [726, 484] width 183 height 73
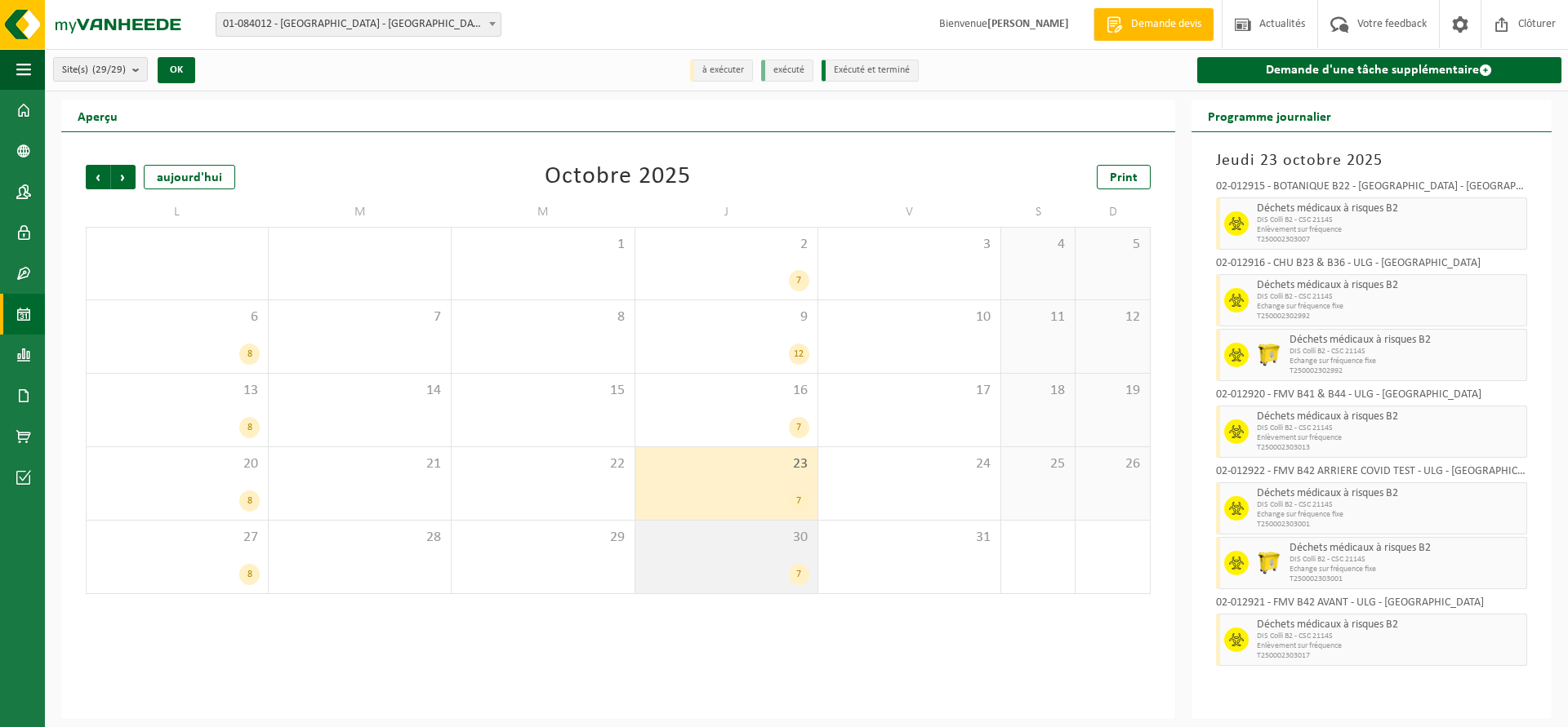
click at [756, 567] on div "7" at bounding box center [726, 575] width 166 height 22
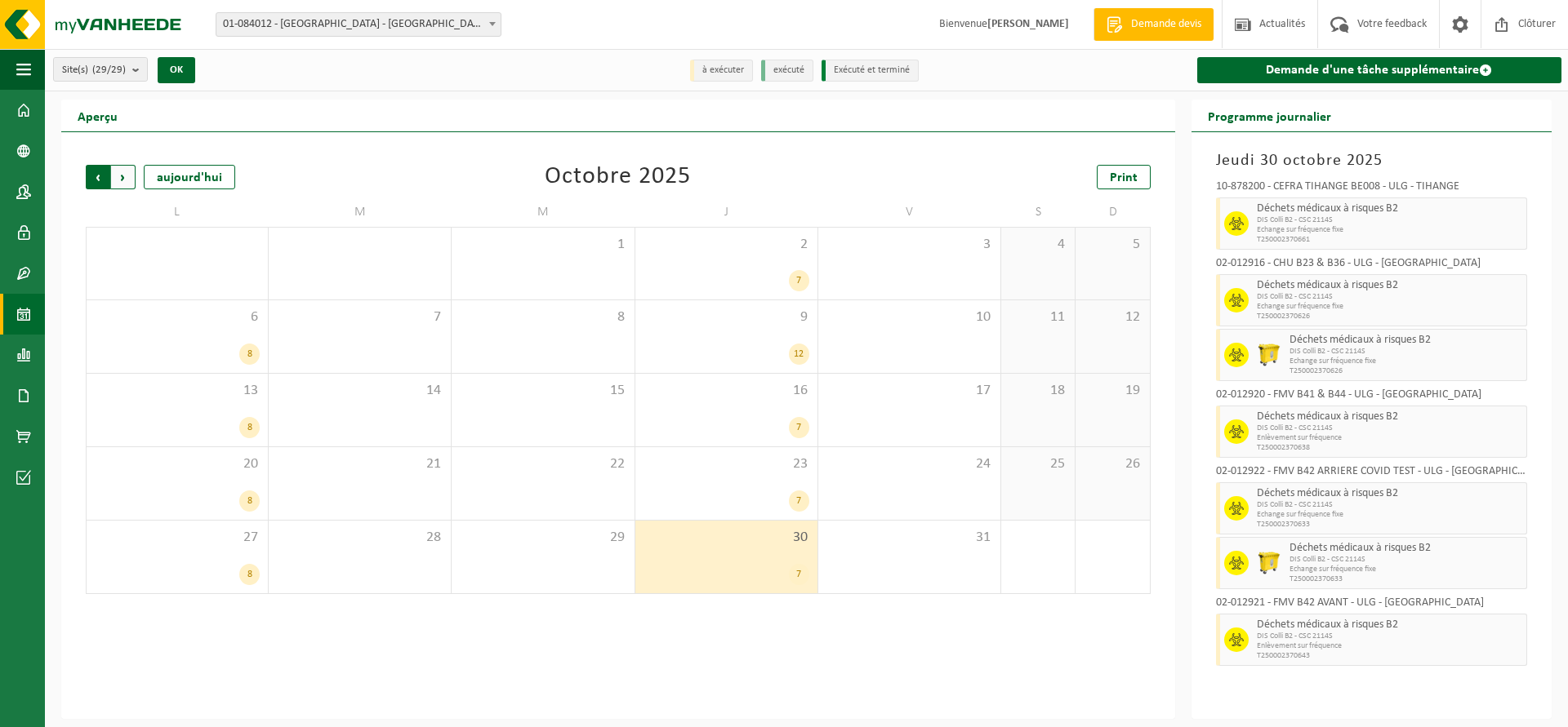
click at [125, 176] on span "Suivant" at bounding box center [123, 177] width 25 height 25
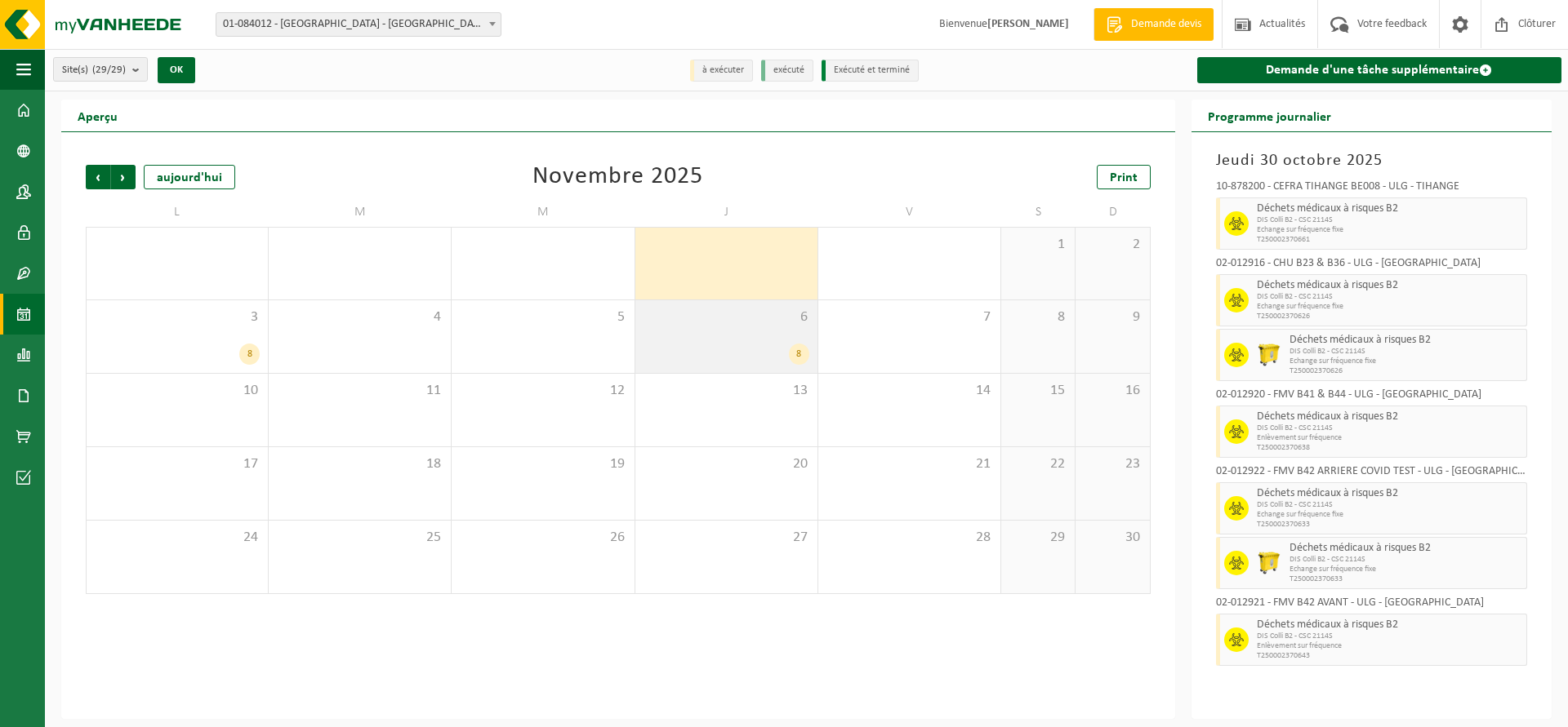
click at [755, 330] on div "6 8" at bounding box center [726, 337] width 183 height 73
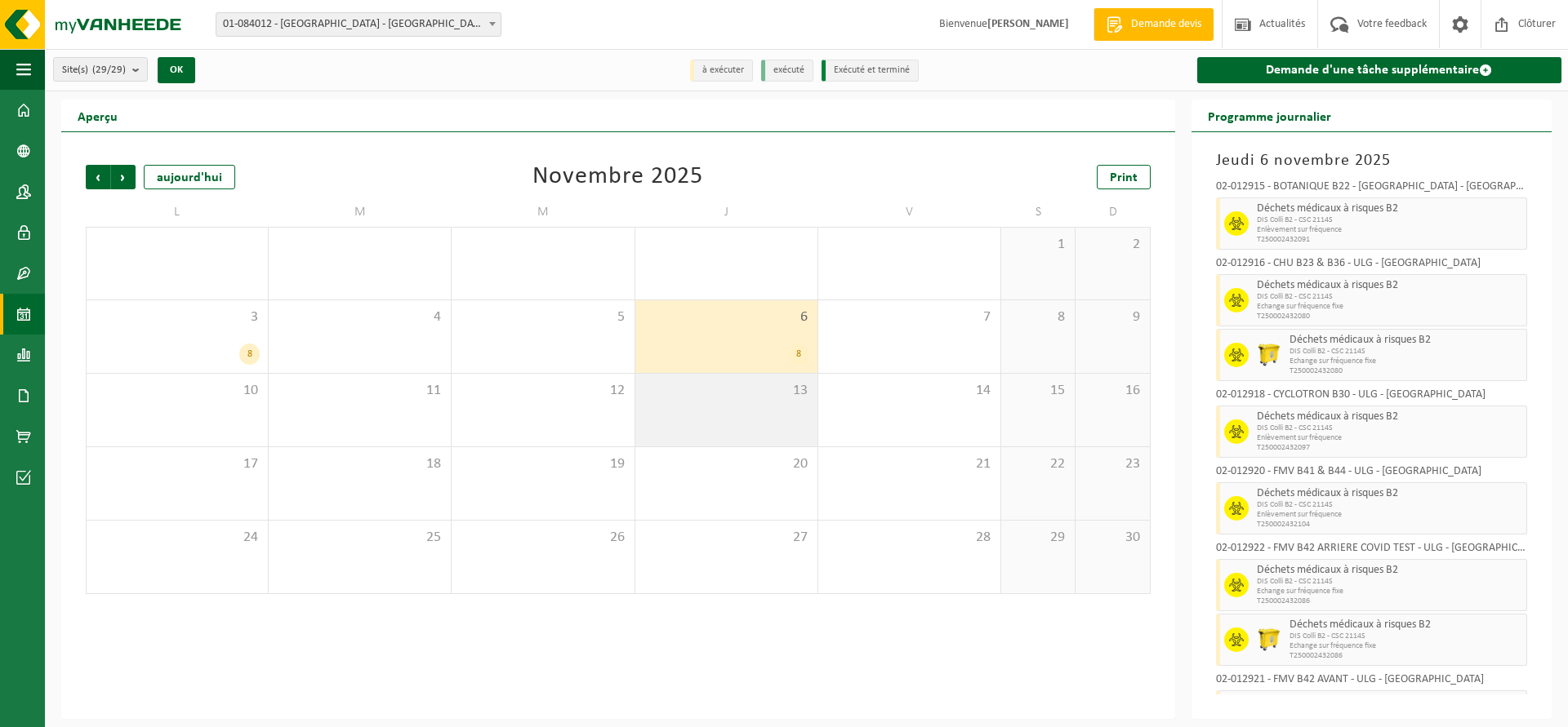
click at [758, 417] on div "13" at bounding box center [726, 410] width 183 height 73
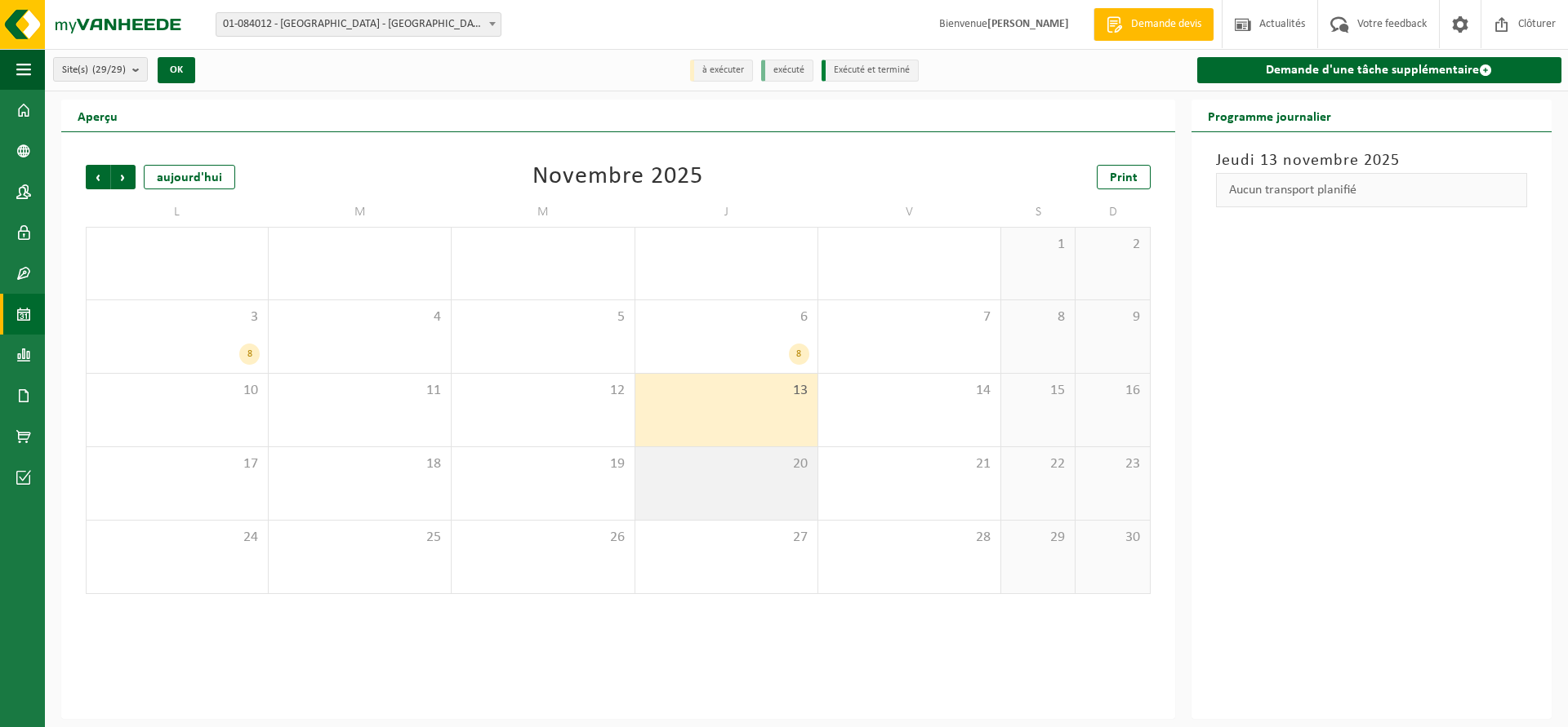
click at [761, 491] on div "20" at bounding box center [726, 484] width 183 height 73
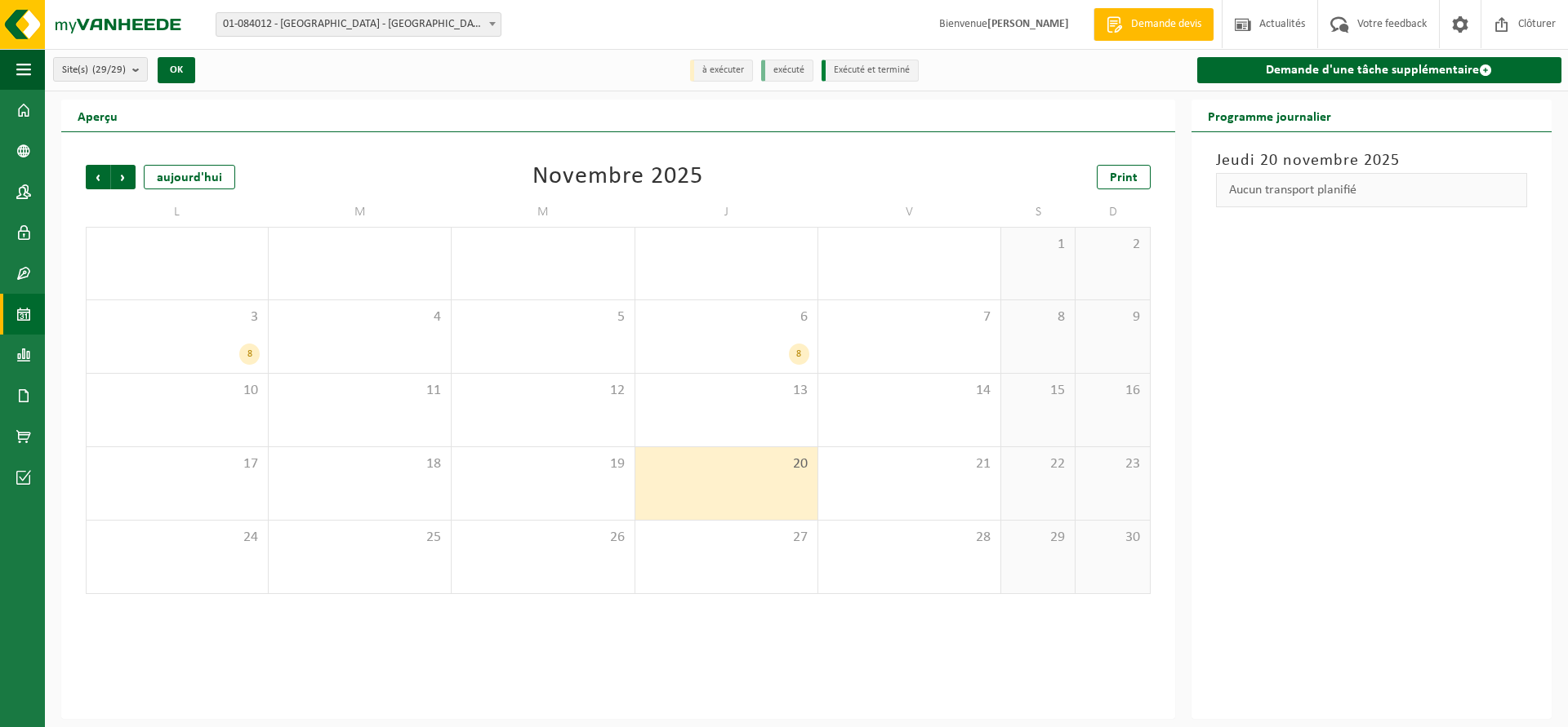
drag, startPoint x: 762, startPoint y: 552, endPoint x: 639, endPoint y: 458, distance: 154.8
click at [763, 548] on div "27" at bounding box center [726, 557] width 183 height 73
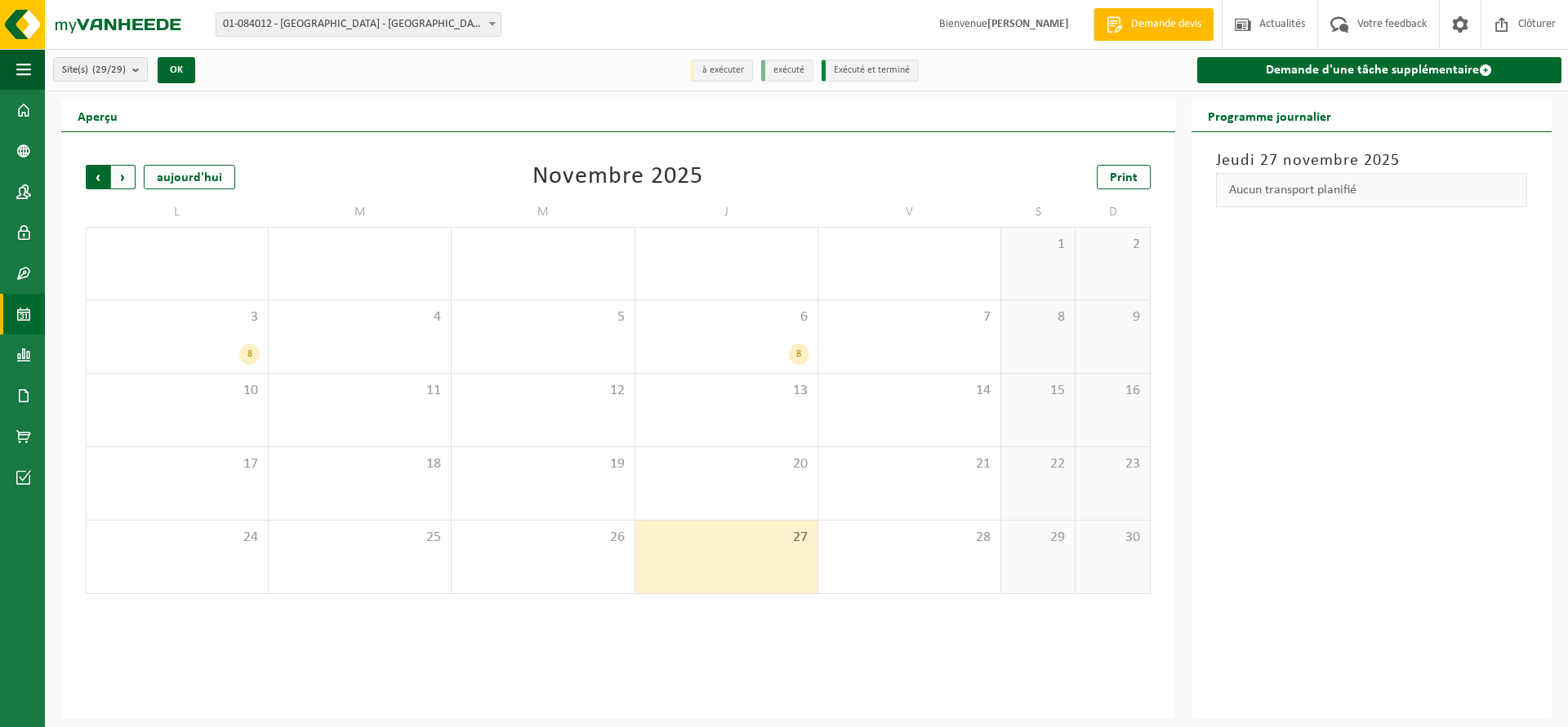
click at [119, 179] on span "Suivant" at bounding box center [123, 177] width 25 height 25
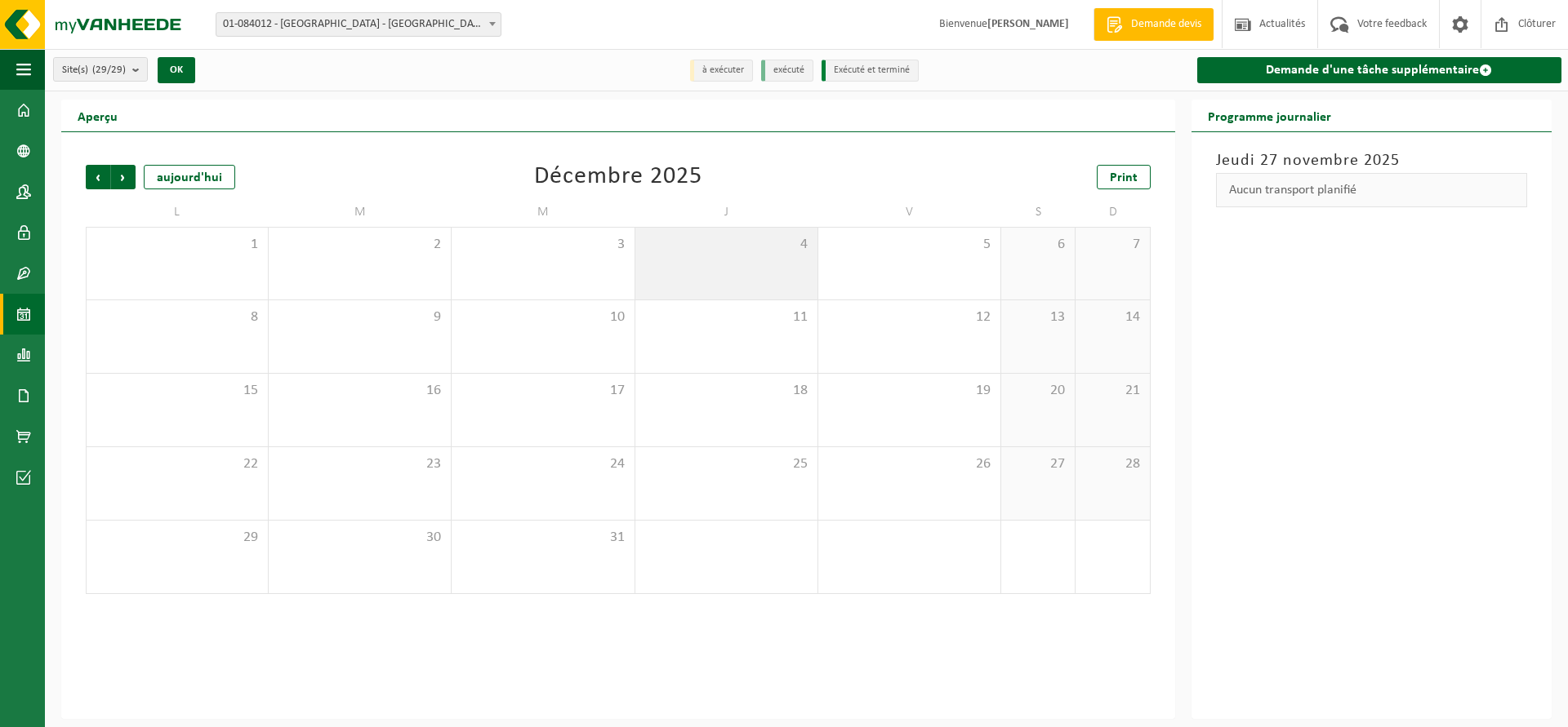
click at [735, 262] on div "4" at bounding box center [726, 263] width 183 height 72
click at [104, 178] on span "Précédent" at bounding box center [97, 177] width 25 height 25
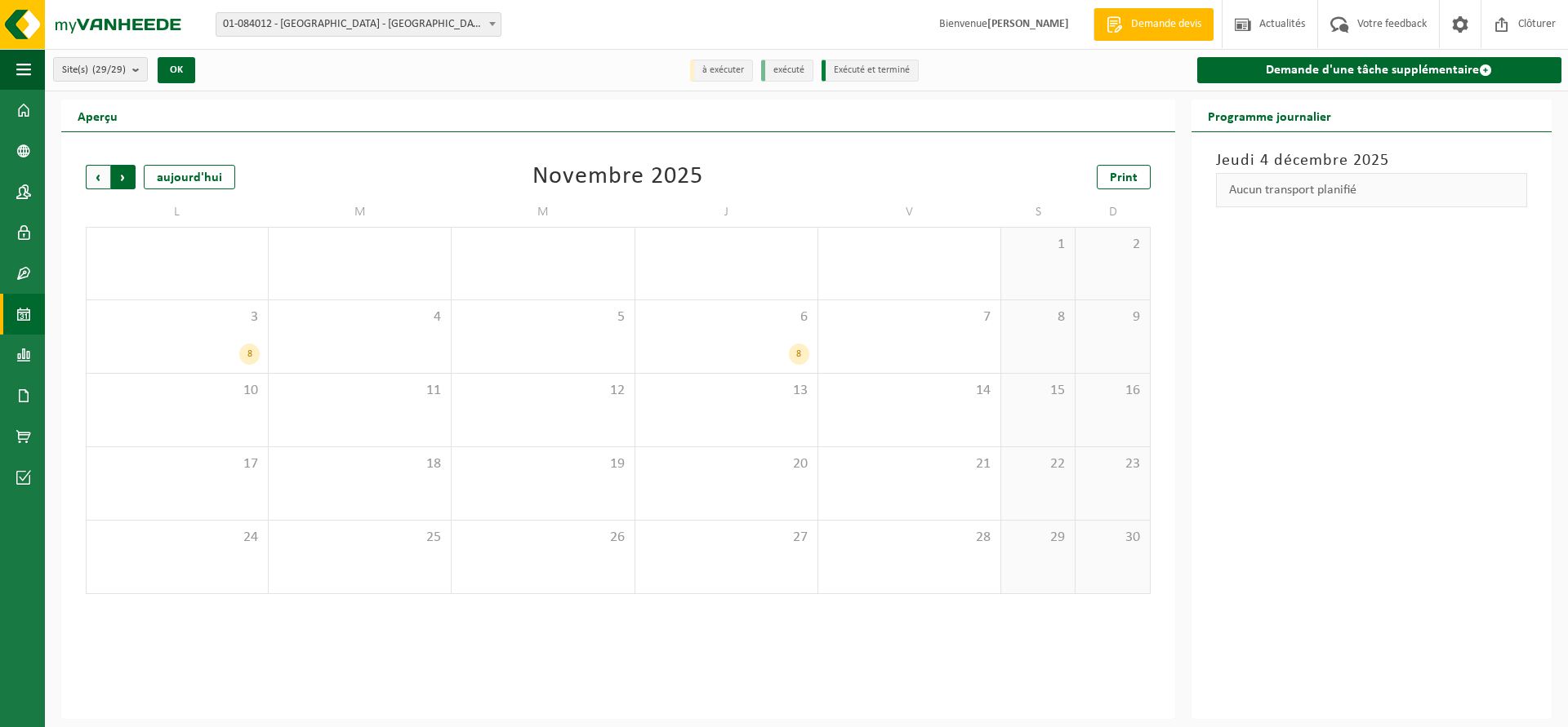
click at [93, 179] on span "Précédent" at bounding box center [97, 177] width 25 height 25
click at [95, 178] on span "Précédent" at bounding box center [97, 177] width 25 height 25
